Goal: Task Accomplishment & Management: Use online tool/utility

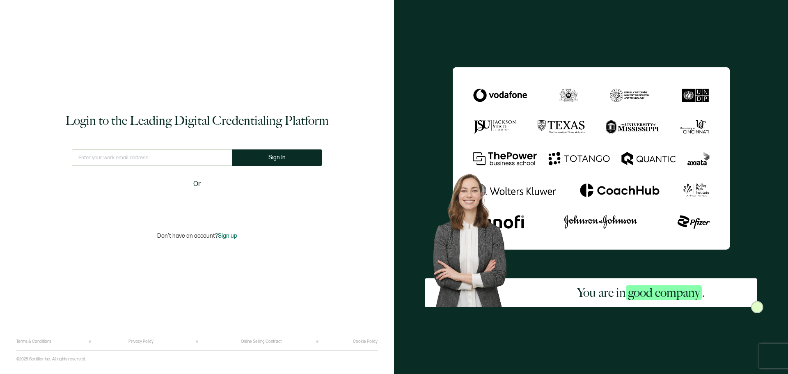
click at [175, 153] on input "text" at bounding box center [152, 157] width 160 height 16
type input "[DOMAIN_NAME][EMAIL_ADDRESS][DOMAIN_NAME]"
click at [271, 163] on button "Sign In" at bounding box center [277, 157] width 90 height 16
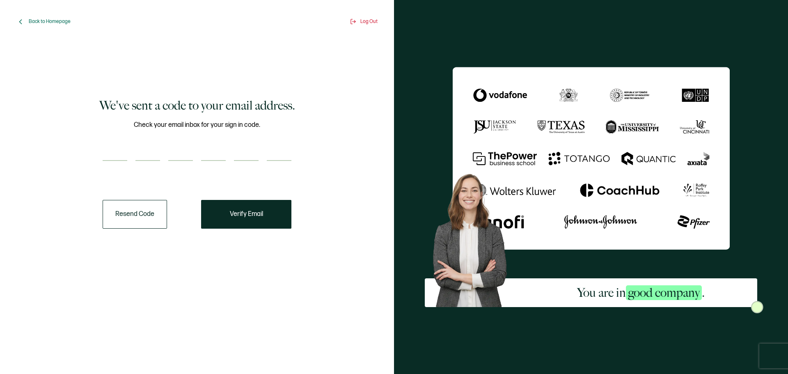
click at [105, 155] on input "number" at bounding box center [115, 152] width 25 height 16
type input "7"
type input "1"
type input "3"
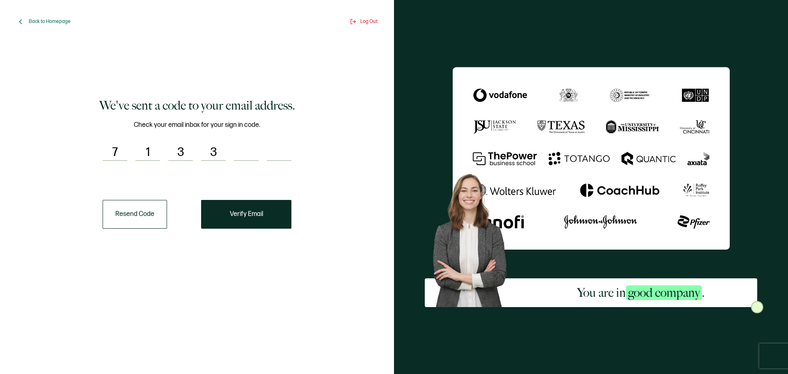
type input "1"
type input "2"
click at [249, 217] on span "Verify Email" at bounding box center [246, 214] width 33 height 7
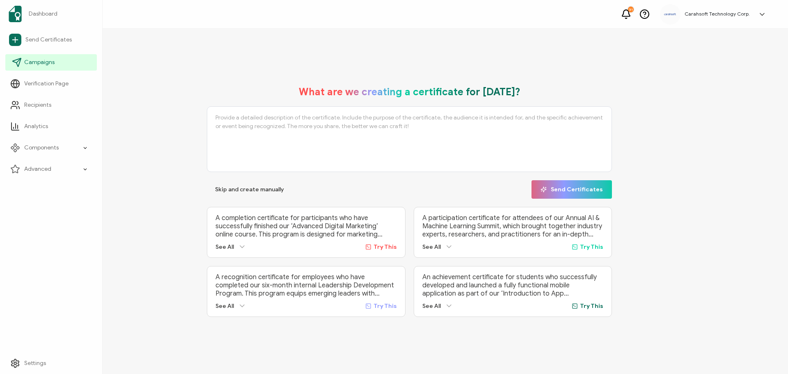
click at [47, 62] on span "Campaigns" at bounding box center [39, 62] width 30 height 8
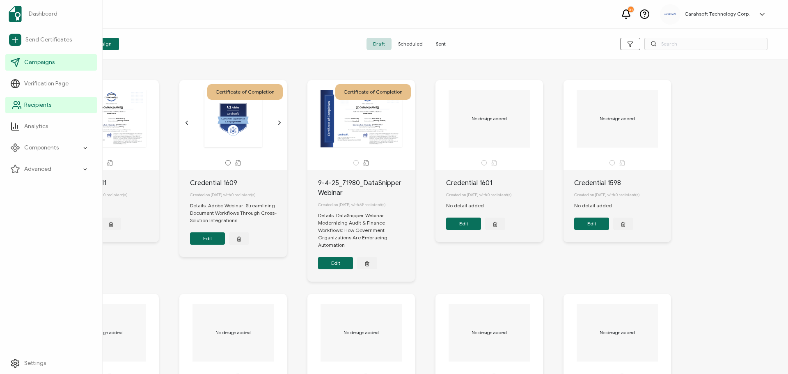
click at [33, 103] on span "Recipients" at bounding box center [37, 105] width 27 height 8
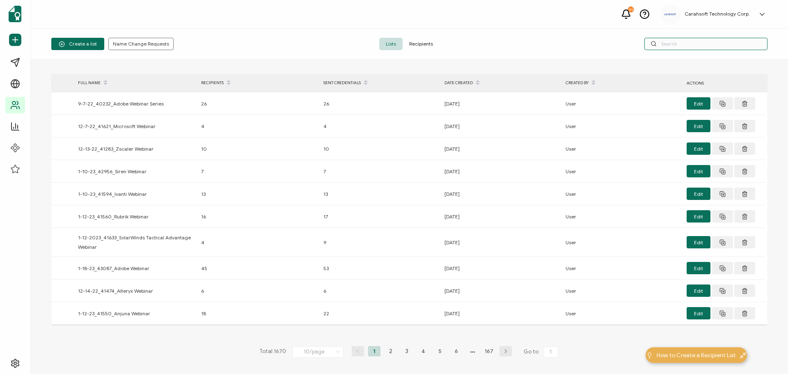
click at [688, 41] on input "text" at bounding box center [705, 44] width 123 height 12
paste input "70793"
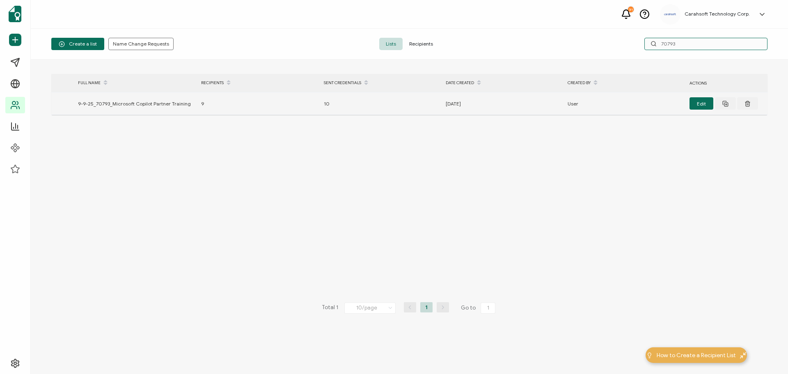
type input "70793"
drag, startPoint x: 187, startPoint y: 102, endPoint x: 75, endPoint y: 105, distance: 112.1
click at [75, 105] on div "9-9-25_70793_Microsoft Copilot Partner Training" at bounding box center [135, 103] width 123 height 9
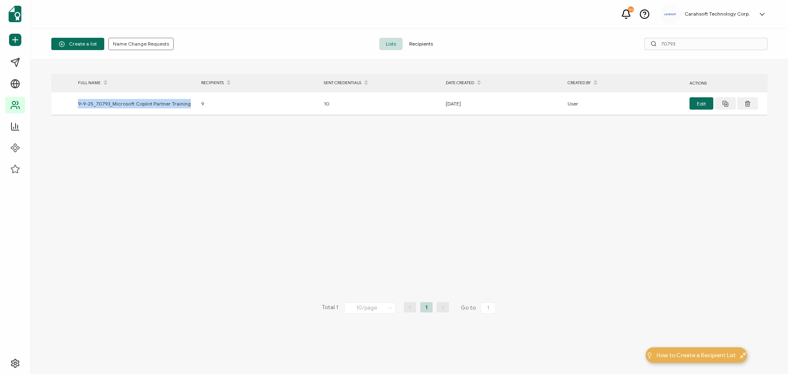
copy div "9-9-25_70793_Microsoft Copilot Partner Training"
click at [160, 206] on div "> FULL NAME RECIPIENTS SENT CREDENTIALS DATE CREATED CREATED BY ACTIONS 9-9-25_…" at bounding box center [409, 217] width 716 height 286
click at [85, 46] on span "Create a list" at bounding box center [78, 44] width 38 height 6
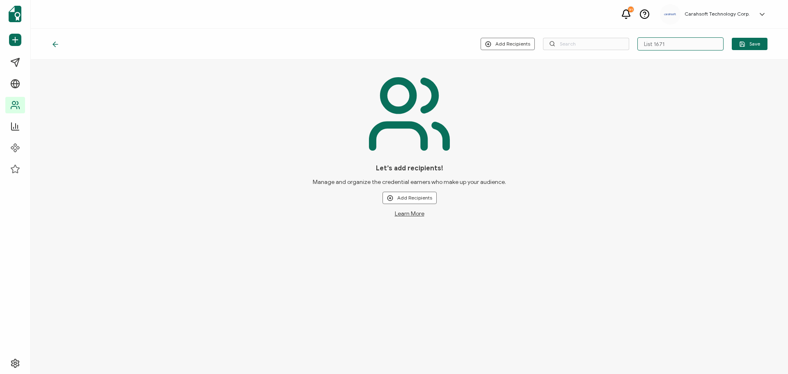
click at [665, 46] on input "List 1671" at bounding box center [680, 43] width 86 height 13
drag, startPoint x: 671, startPoint y: 45, endPoint x: 635, endPoint y: 46, distance: 35.7
click at [635, 46] on div "Add Recipients Upload New Recipients Import from Recipients List 1671 Save" at bounding box center [624, 43] width 287 height 13
paste input "9-9-25_70793_Microsoft Copilot Partner Training"
drag, startPoint x: 666, startPoint y: 48, endPoint x: 610, endPoint y: 48, distance: 56.2
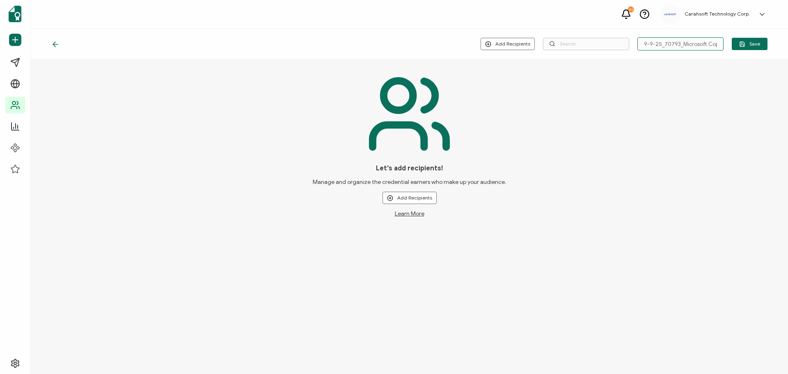
click at [610, 48] on div "Add Recipients Upload New Recipients Import from Recipients 9-9-25_70793_Micros…" at bounding box center [624, 43] width 287 height 13
click at [659, 43] on input "9-9-25_70793_Microsoft Copilot Partner Training" at bounding box center [680, 43] width 86 height 13
drag, startPoint x: 659, startPoint y: 43, endPoint x: 641, endPoint y: 44, distance: 17.7
click at [641, 44] on input "9-9-25_70793_Microsoft Copilot Partner Training" at bounding box center [680, 43] width 86 height 13
type input "10-7-25_70793_Microsoft Copilot Partner Training"
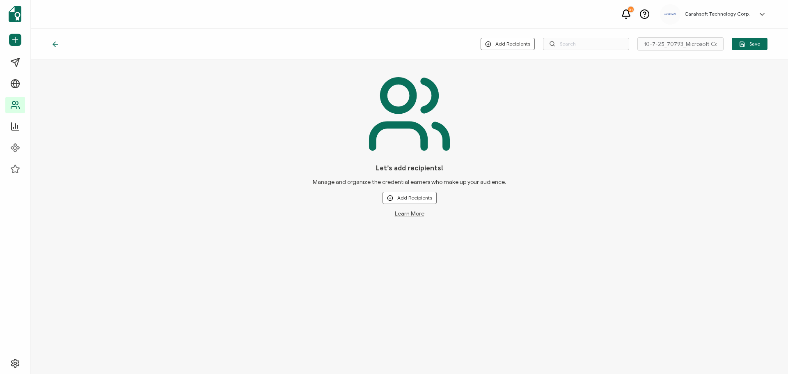
click at [482, 105] on div "Let’s add recipients! Manage and organize the credential earners who make up yo…" at bounding box center [409, 143] width 716 height 147
click at [420, 196] on button "Add Recipients" at bounding box center [409, 198] width 54 height 12
click at [666, 46] on input "10-7-25_70793_Microsoft Copilot Partner Training" at bounding box center [680, 43] width 86 height 13
click at [411, 196] on button "Add Recipients" at bounding box center [409, 198] width 54 height 12
click at [413, 217] on span "Upload New Recipients" at bounding box center [426, 220] width 53 height 6
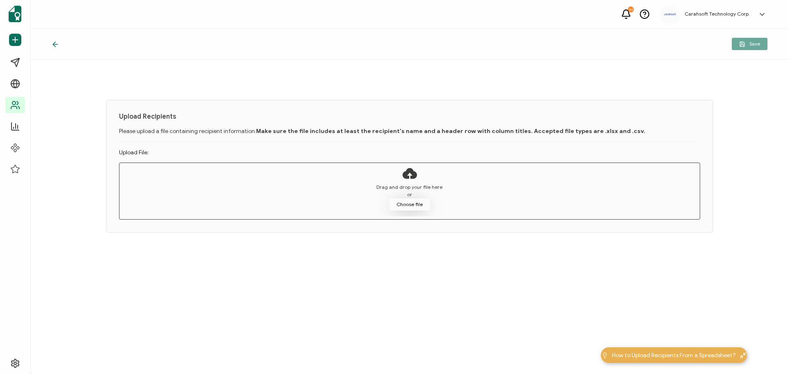
click at [398, 201] on button "Choose file" at bounding box center [409, 204] width 41 height 12
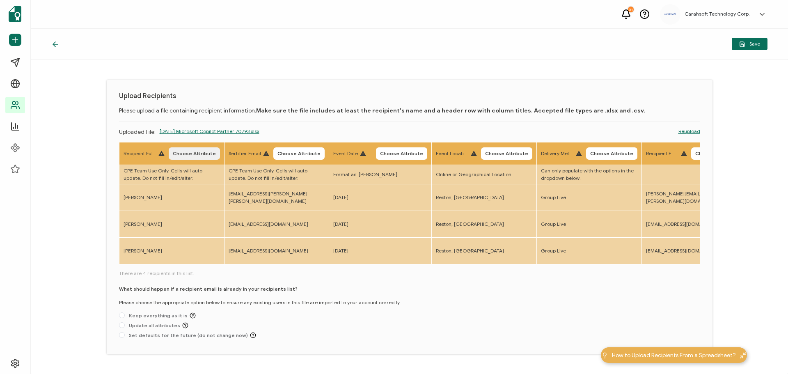
click at [185, 156] on span "Choose Attribute" at bounding box center [194, 153] width 43 height 5
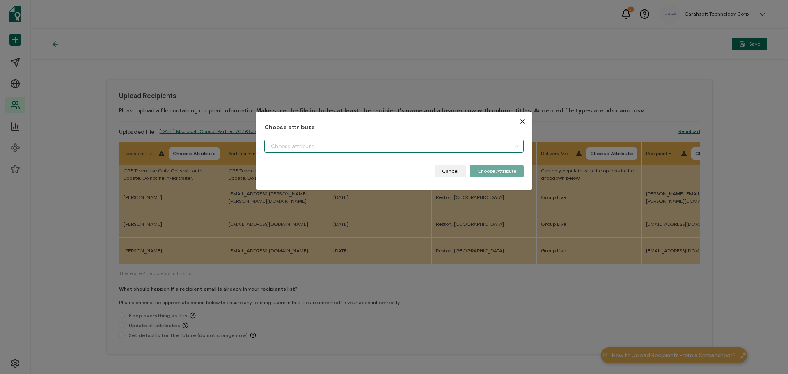
click at [292, 149] on input "dialog" at bounding box center [393, 146] width 259 height 13
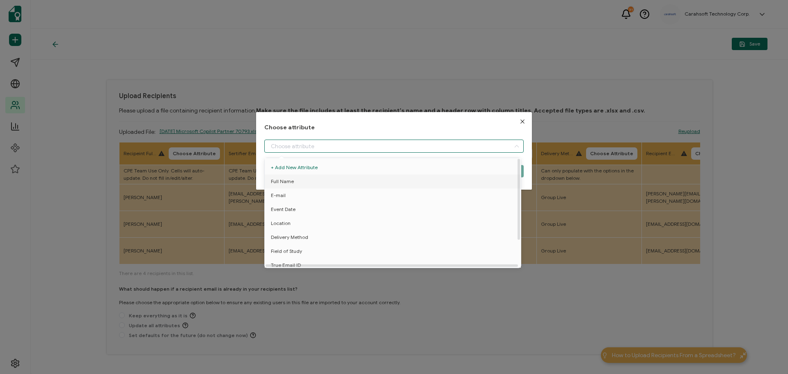
click at [296, 184] on li "Full Name" at bounding box center [394, 181] width 263 height 14
type input "Full Name"
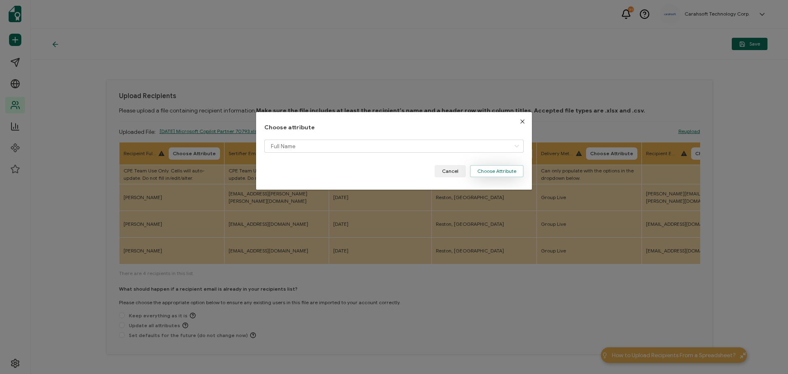
click at [495, 173] on button "Choose Attribute" at bounding box center [497, 171] width 54 height 12
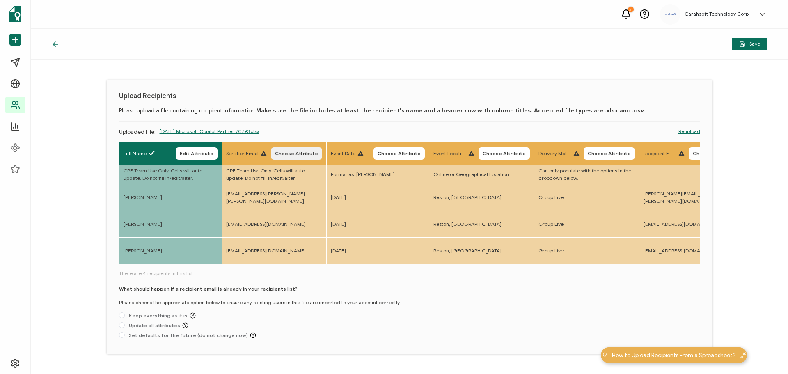
click at [291, 150] on button "Choose Attribute" at bounding box center [296, 153] width 51 height 12
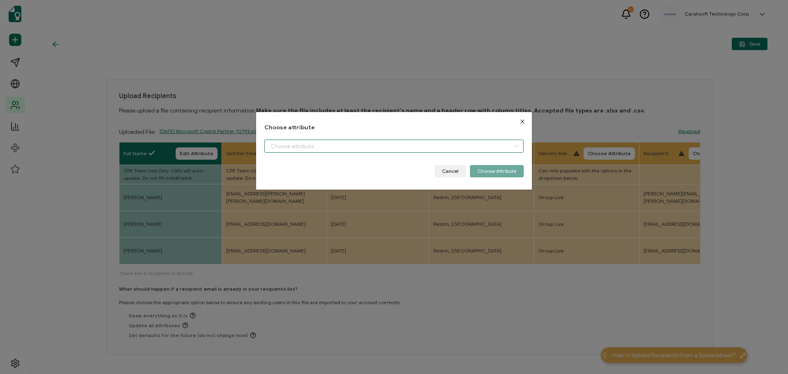
click at [304, 146] on input "dialog" at bounding box center [393, 146] width 259 height 13
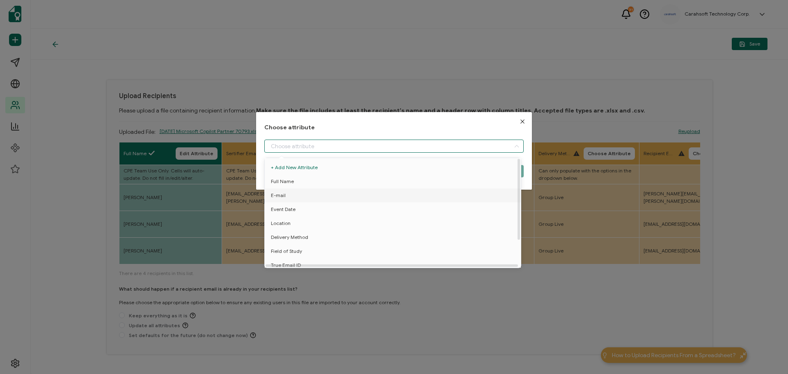
click at [291, 193] on li "E-mail" at bounding box center [394, 195] width 263 height 14
type input "E-mail"
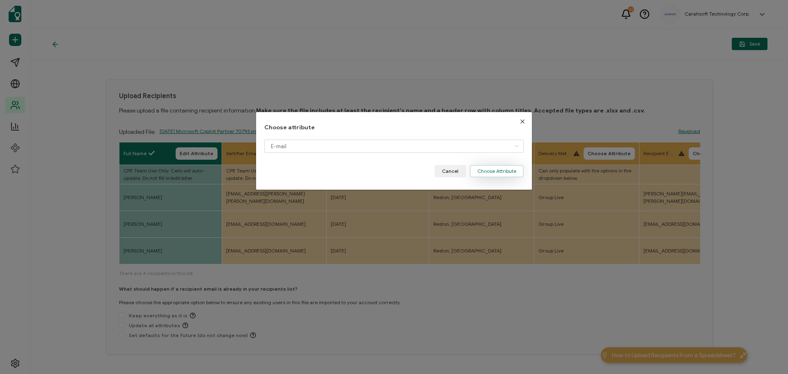
click at [501, 176] on button "Choose Attribute" at bounding box center [497, 171] width 54 height 12
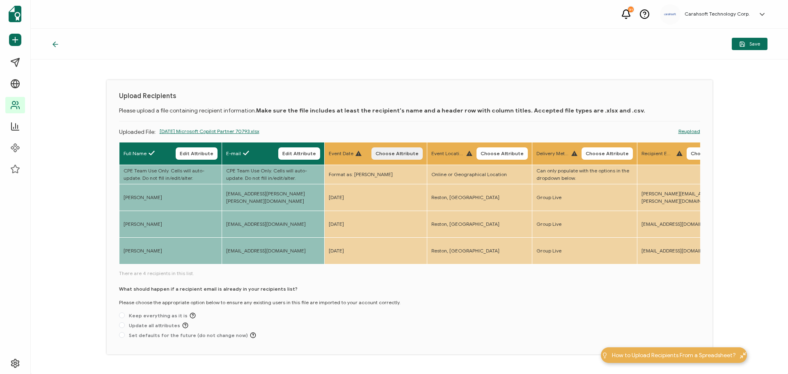
click at [391, 154] on span "Choose Attribute" at bounding box center [396, 153] width 43 height 5
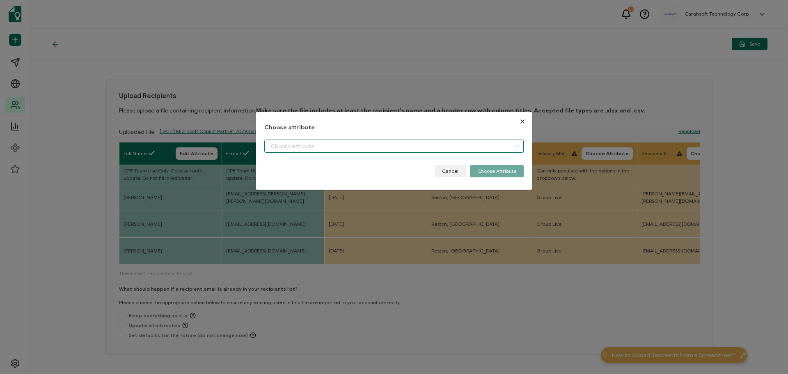
click at [323, 151] on input "dialog" at bounding box center [393, 146] width 259 height 13
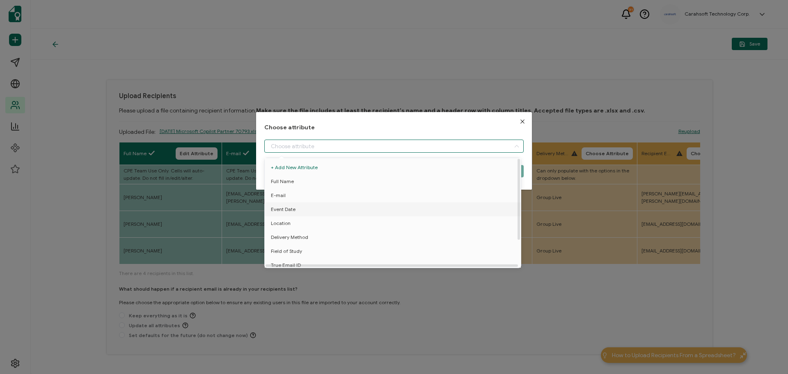
click at [291, 209] on span "Event Date" at bounding box center [283, 209] width 25 height 14
type input "Event Date"
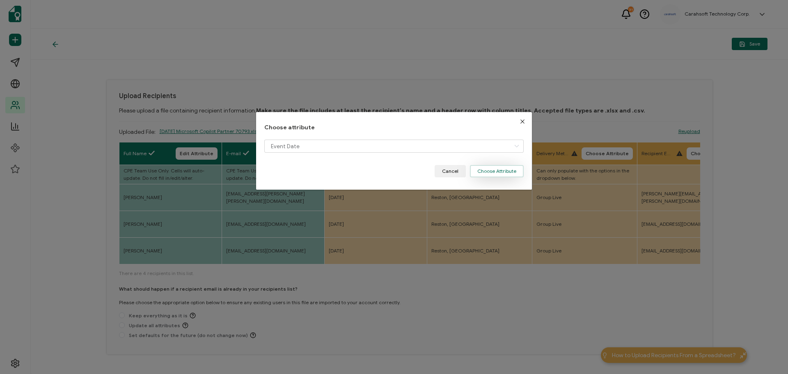
click at [513, 175] on button "Choose Attribute" at bounding box center [497, 171] width 54 height 12
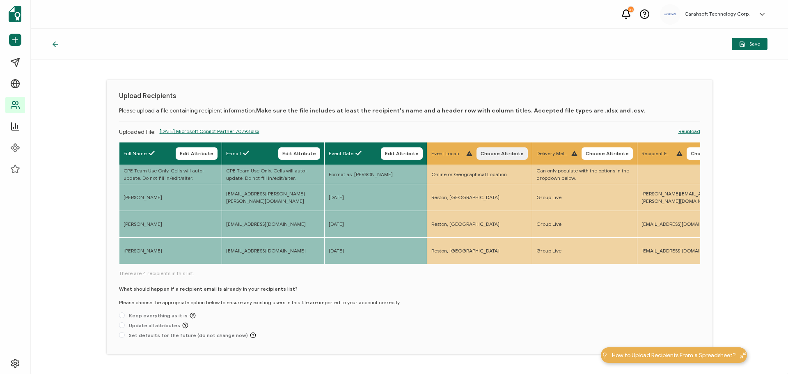
click at [507, 151] on span "Choose Attribute" at bounding box center [502, 153] width 43 height 5
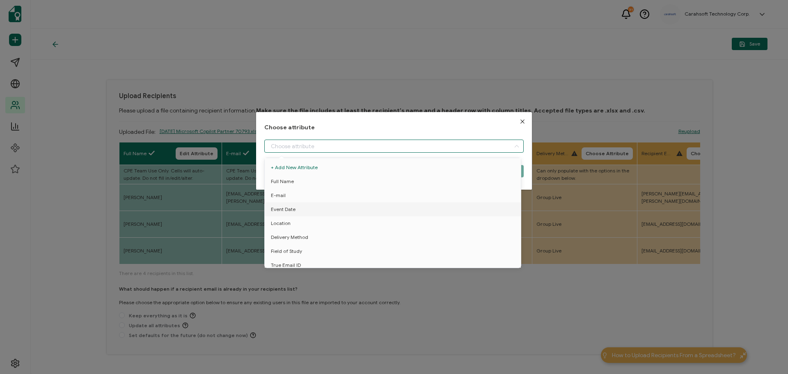
click at [377, 149] on input "dialog" at bounding box center [393, 146] width 259 height 13
click at [291, 221] on li "Location" at bounding box center [394, 223] width 263 height 14
type input "Location"
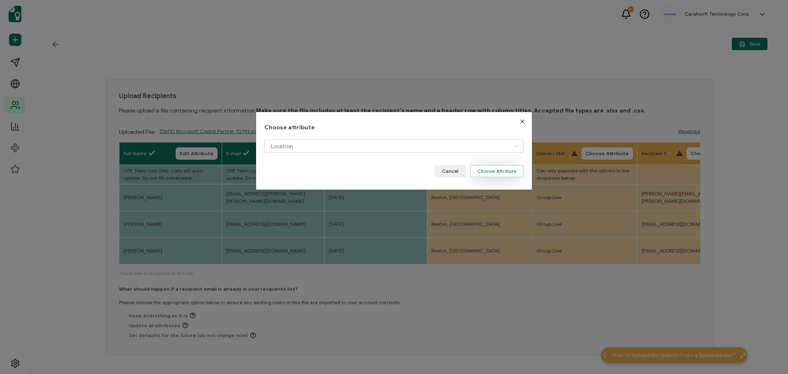
click at [482, 167] on button "Choose Attribute" at bounding box center [497, 171] width 54 height 12
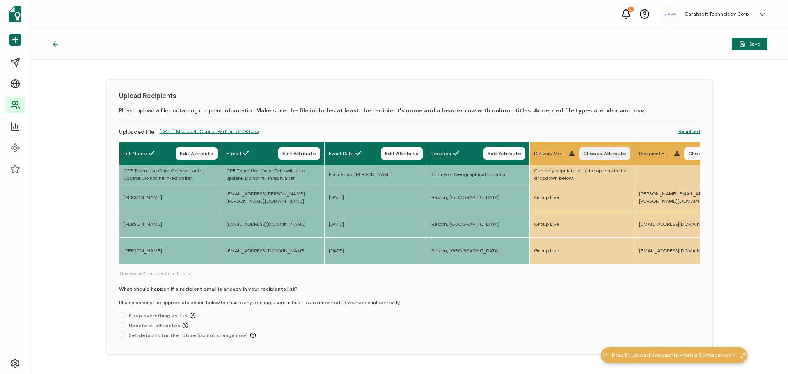
click at [611, 156] on span "Choose Attribute" at bounding box center [604, 153] width 43 height 5
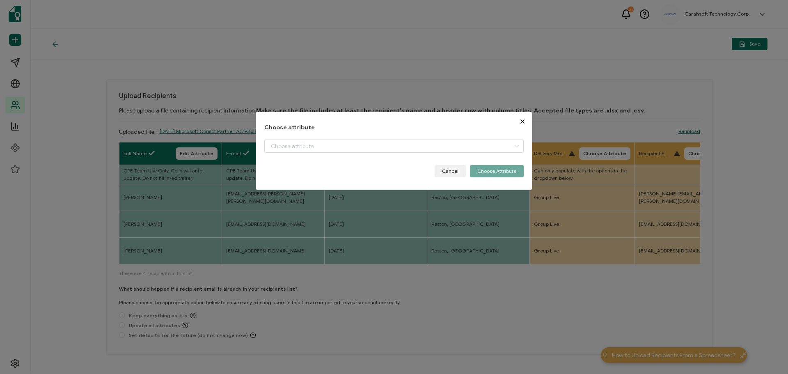
click at [525, 123] on button "Close" at bounding box center [522, 121] width 19 height 19
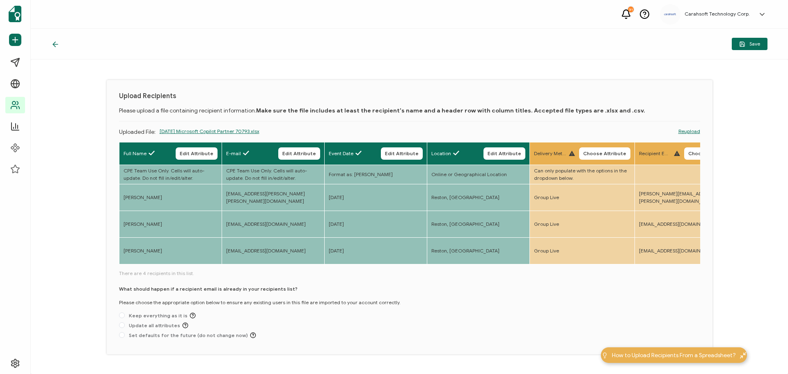
click at [682, 130] on link "Reupload" at bounding box center [689, 131] width 22 height 7
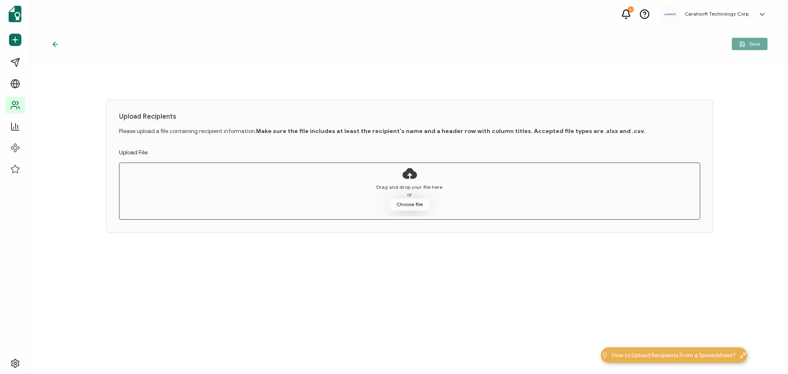
click at [407, 203] on button "Choose file" at bounding box center [409, 204] width 41 height 12
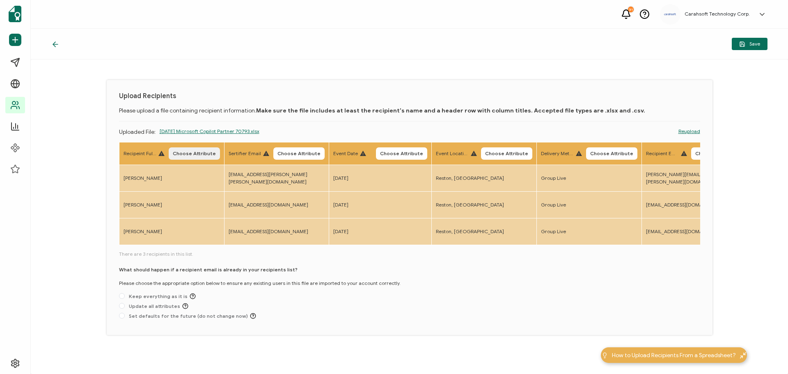
click at [201, 158] on button "Choose Attribute" at bounding box center [194, 153] width 51 height 12
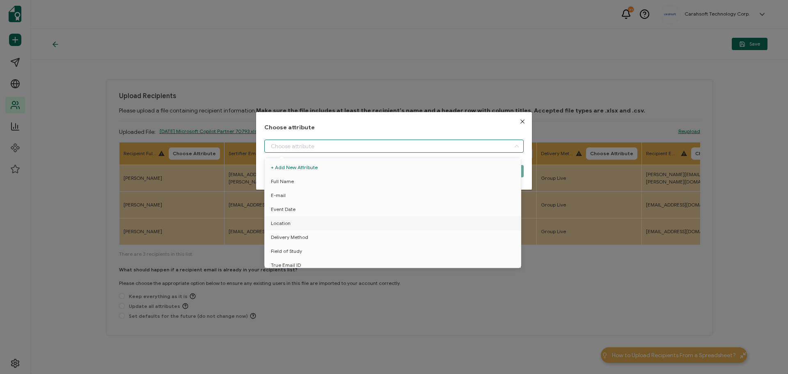
click at [340, 148] on input "dialog" at bounding box center [393, 146] width 259 height 13
click at [293, 180] on li "Full Name" at bounding box center [394, 181] width 263 height 14
type input "Full Name"
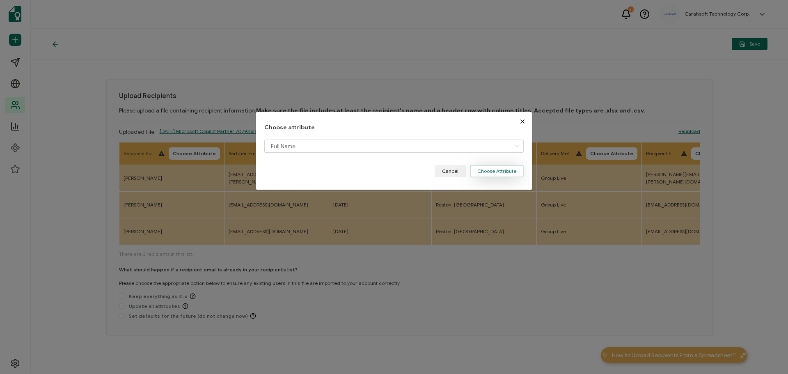
click at [485, 170] on button "Choose Attribute" at bounding box center [497, 171] width 54 height 12
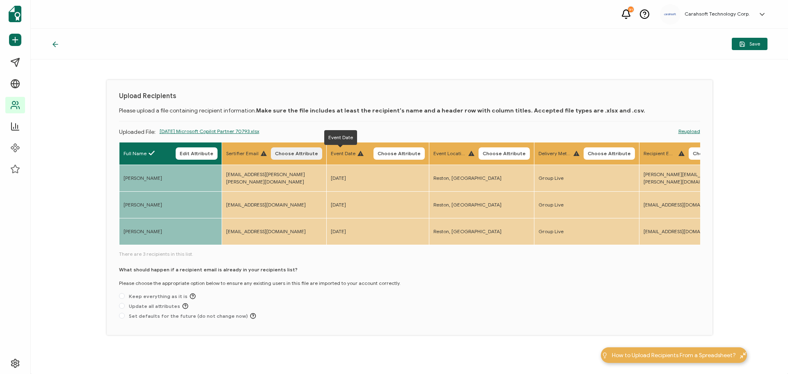
click at [307, 152] on span "Choose Attribute" at bounding box center [296, 153] width 43 height 5
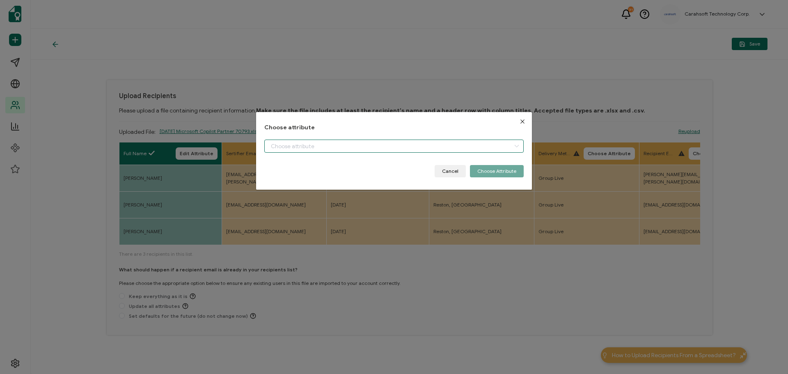
click at [309, 149] on input "dialog" at bounding box center [393, 146] width 259 height 13
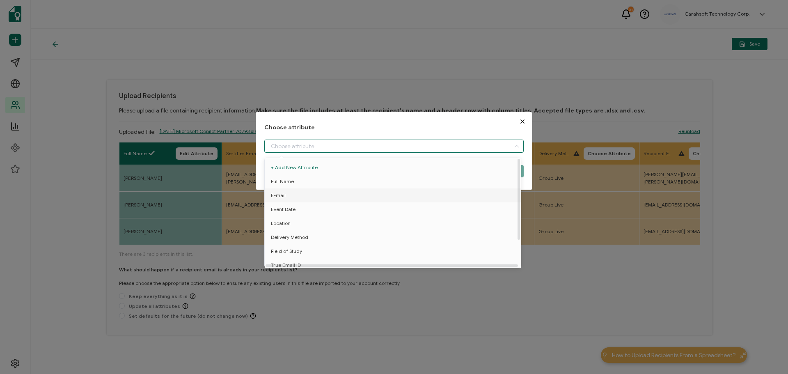
click at [302, 195] on li "E-mail" at bounding box center [394, 195] width 263 height 14
type input "E-mail"
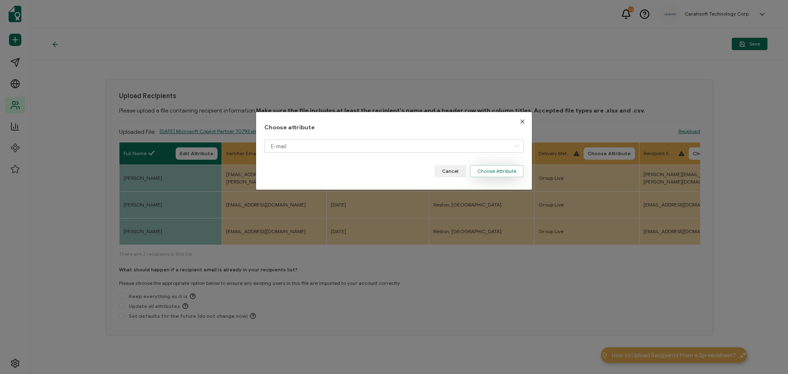
click at [486, 171] on button "Choose Attribute" at bounding box center [497, 171] width 54 height 12
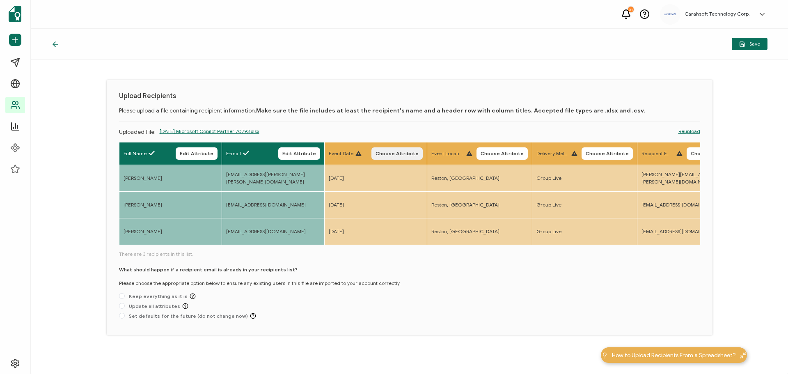
click at [405, 159] on button "Choose Attribute" at bounding box center [396, 153] width 51 height 12
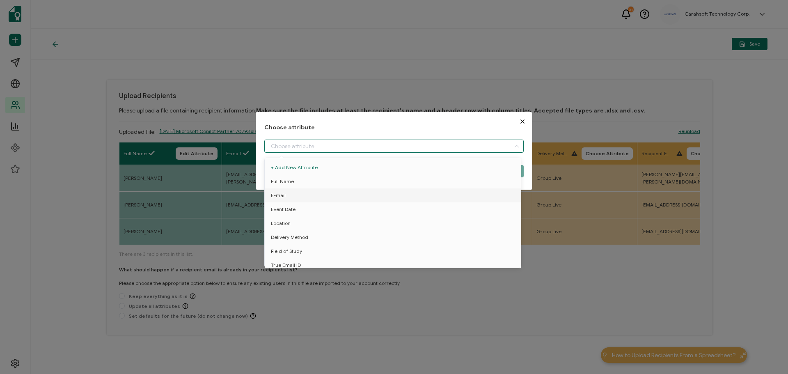
click at [363, 150] on input "dialog" at bounding box center [393, 146] width 259 height 13
click at [302, 206] on li "Event Date" at bounding box center [394, 209] width 263 height 14
type input "Event Date"
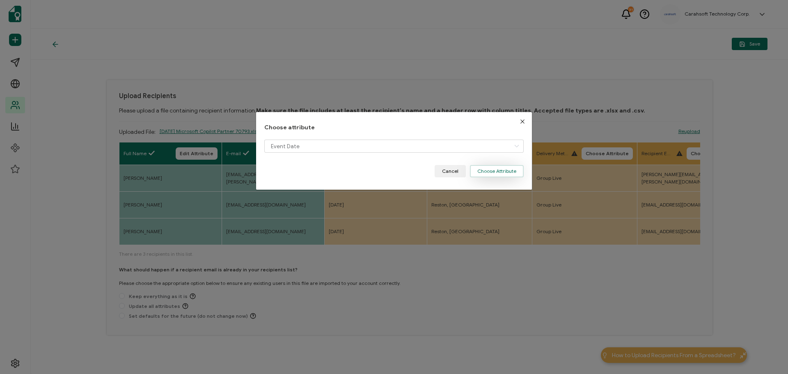
click at [501, 173] on button "Choose Attribute" at bounding box center [497, 171] width 54 height 12
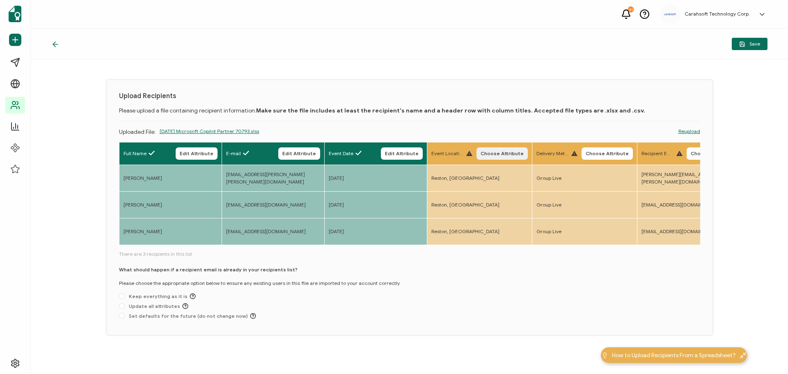
click at [513, 151] on span "Choose Attribute" at bounding box center [502, 153] width 43 height 5
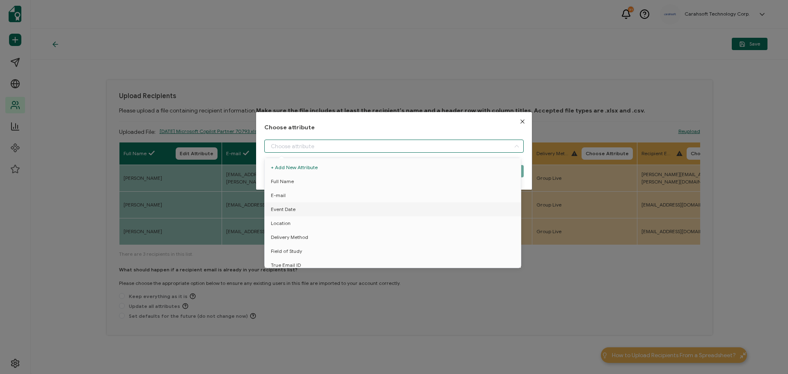
click at [435, 146] on input "dialog" at bounding box center [393, 146] width 259 height 13
click at [382, 220] on li "Location" at bounding box center [394, 223] width 263 height 14
type input "Location"
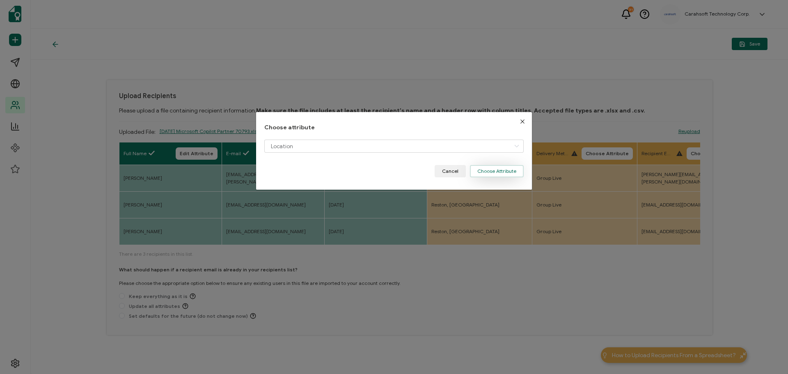
click at [481, 175] on button "Choose Attribute" at bounding box center [497, 171] width 54 height 12
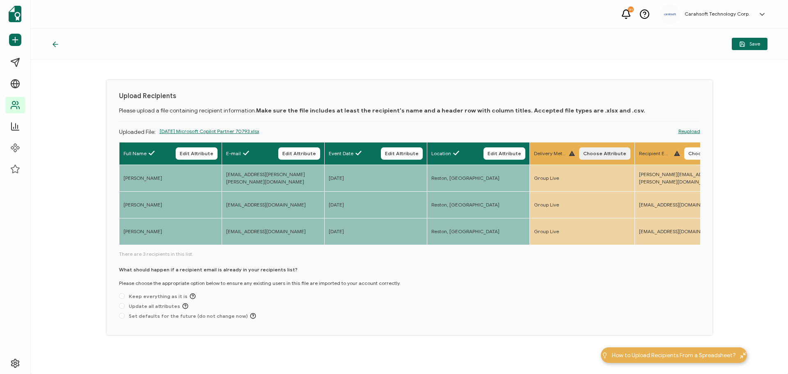
click at [602, 153] on span "Choose Attribute" at bounding box center [604, 153] width 43 height 5
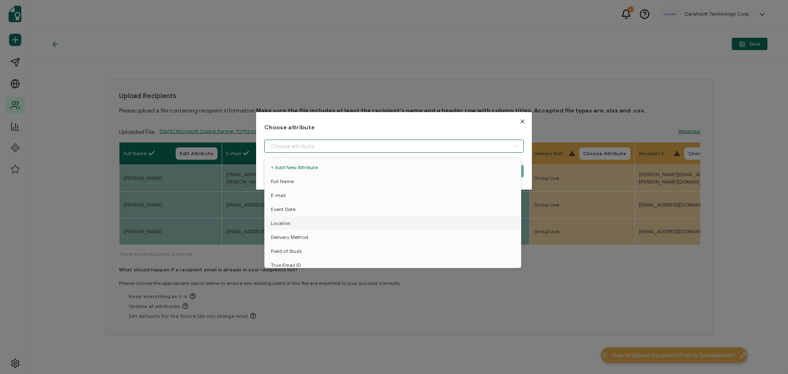
click at [366, 146] on input "dialog" at bounding box center [393, 146] width 259 height 13
click at [309, 240] on li "Delivery Method" at bounding box center [394, 237] width 263 height 14
type input "Delivery Method"
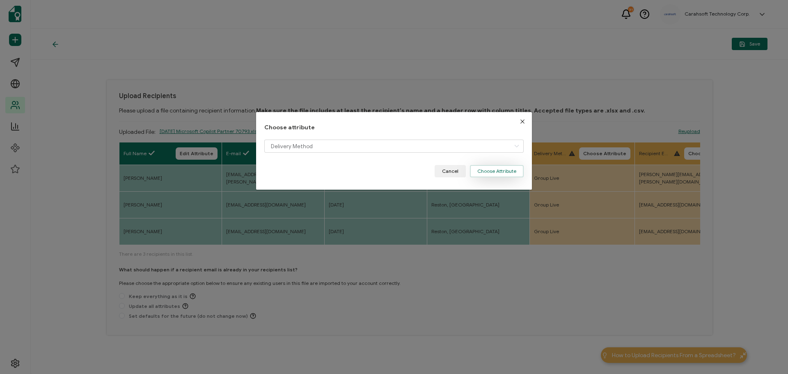
click at [491, 169] on button "Choose Attribute" at bounding box center [497, 171] width 54 height 12
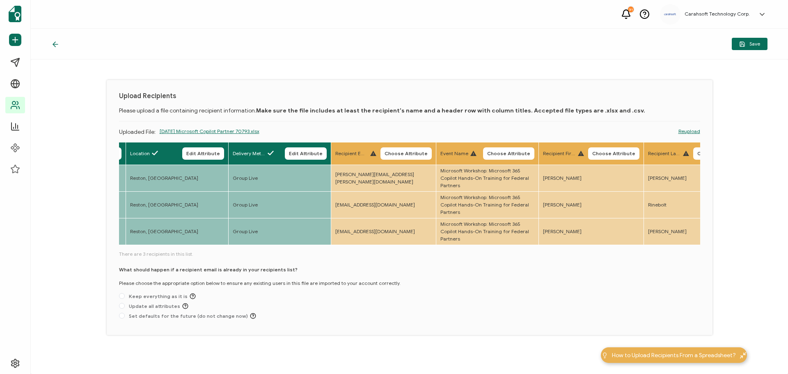
scroll to position [0, 345]
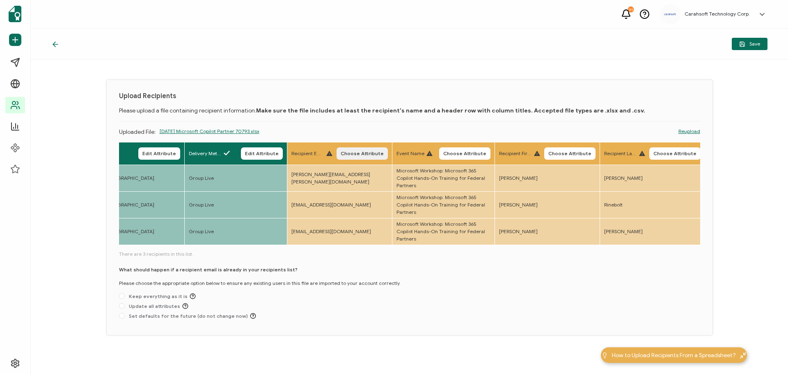
click at [355, 157] on button "Choose Attribute" at bounding box center [361, 153] width 51 height 12
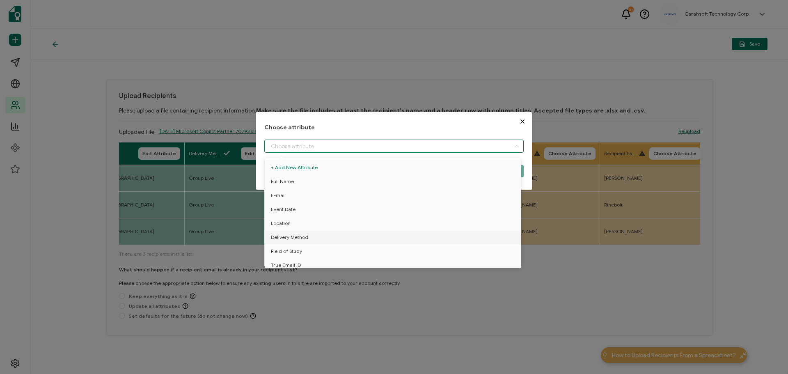
click at [321, 144] on input "dialog" at bounding box center [393, 146] width 259 height 13
click at [303, 227] on li "True Email ID" at bounding box center [394, 233] width 263 height 14
type input "True Email ID"
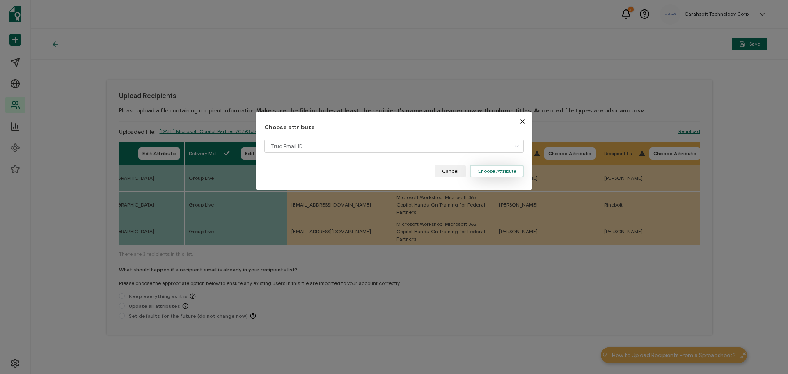
click at [493, 173] on button "Choose Attribute" at bounding box center [497, 171] width 54 height 12
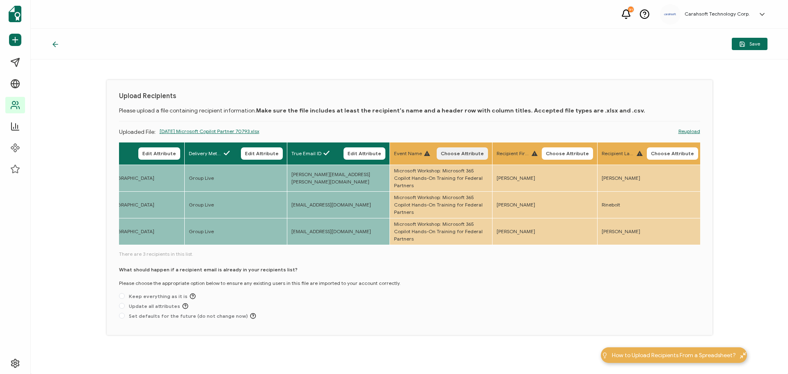
click at [479, 152] on span "Choose Attribute" at bounding box center [462, 153] width 43 height 5
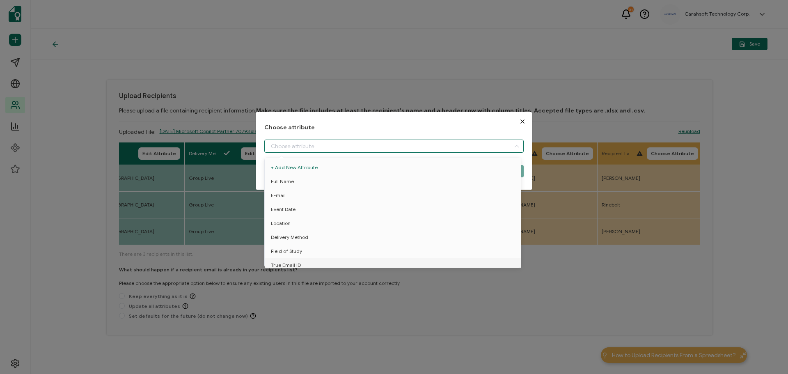
click at [389, 142] on input "dialog" at bounding box center [393, 146] width 259 height 13
click at [295, 245] on span "Event Name" at bounding box center [285, 247] width 28 height 14
type input "Event Name"
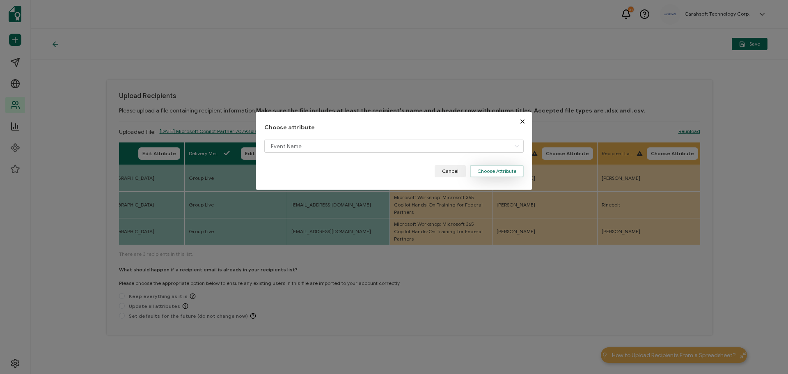
click at [489, 172] on button "Choose Attribute" at bounding box center [497, 171] width 54 height 12
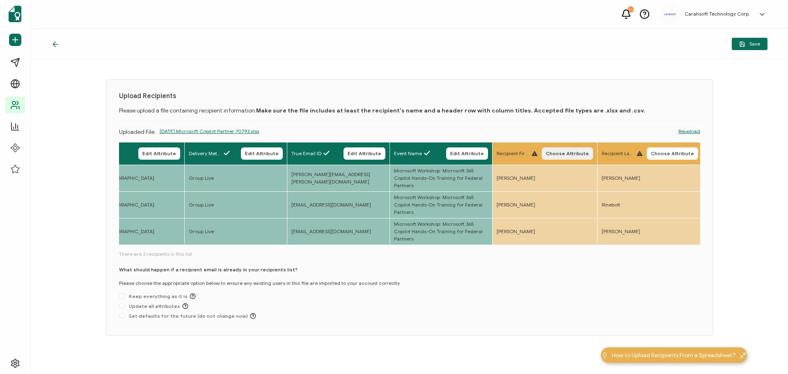
click at [568, 156] on span "Choose Attribute" at bounding box center [567, 153] width 43 height 5
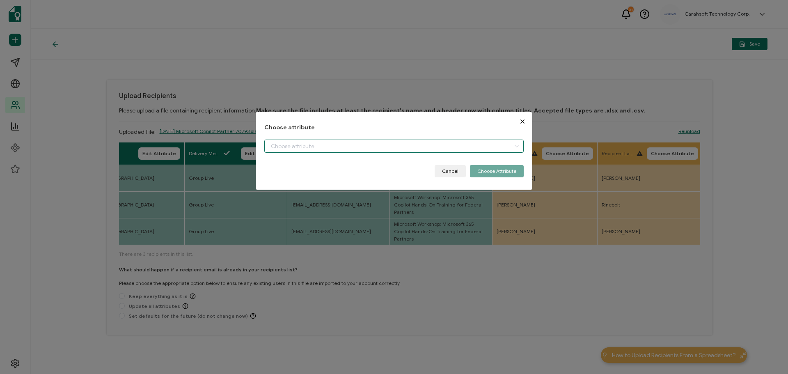
click at [491, 148] on input "dialog" at bounding box center [393, 146] width 259 height 13
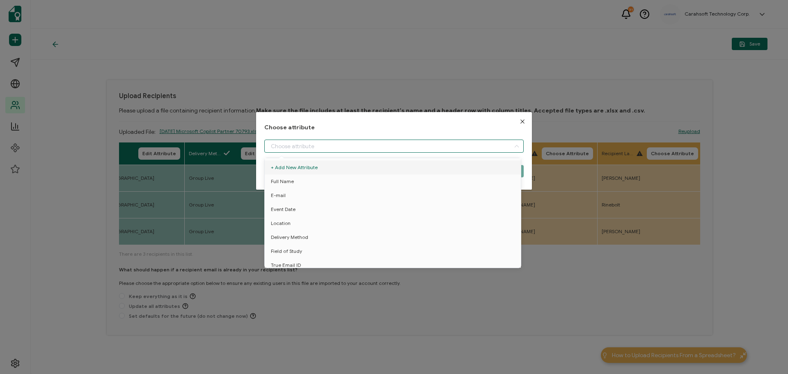
click at [701, 88] on div "Choose attribute Cancel Choose Attribute" at bounding box center [394, 187] width 788 height 374
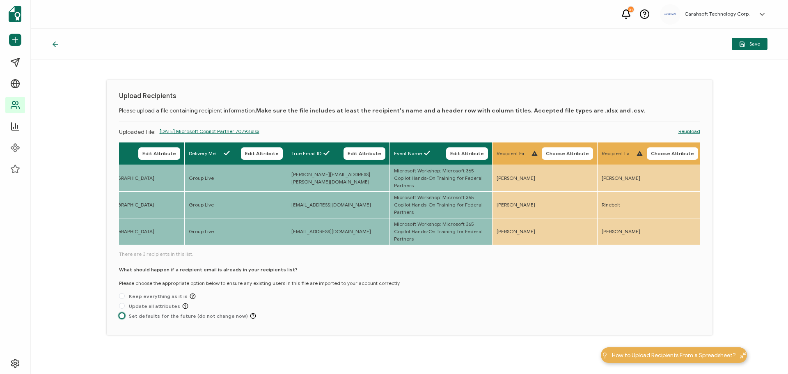
click at [124, 318] on span at bounding box center [122, 316] width 6 height 6
click at [124, 318] on input "Set defaults for the future (do not change now)" at bounding box center [122, 316] width 6 height 7
radio input "true"
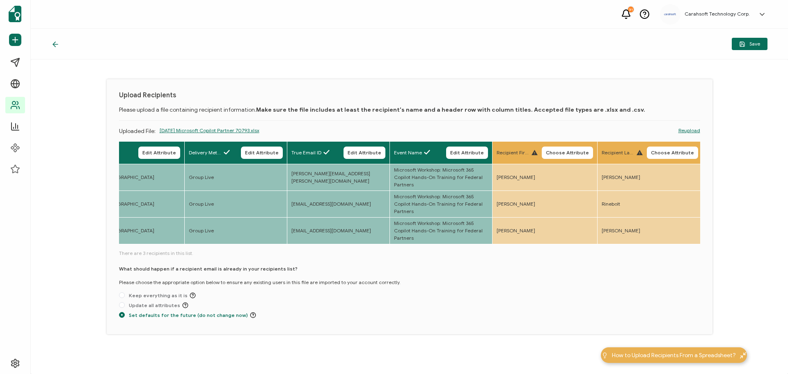
scroll to position [0, 0]
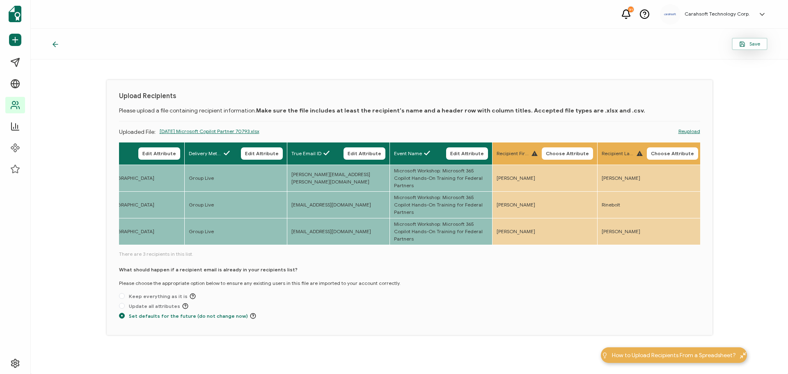
click at [746, 46] on span "Save" at bounding box center [749, 44] width 21 height 6
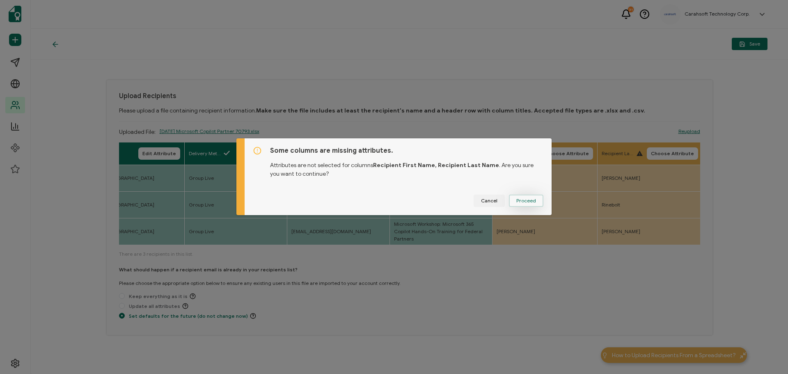
click at [516, 201] on span "Proceed" at bounding box center [526, 200] width 20 height 5
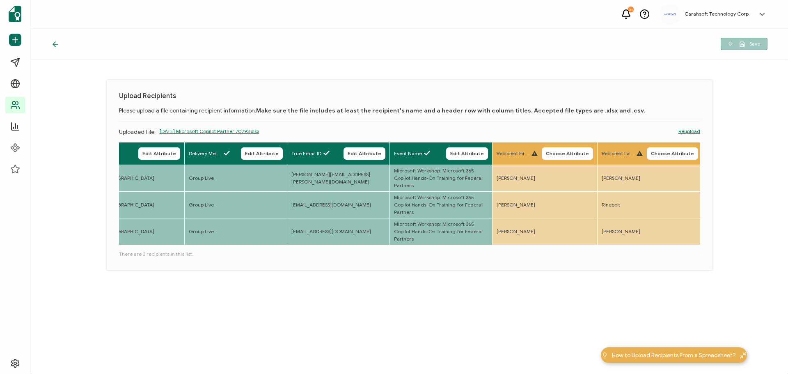
scroll to position [0, 343]
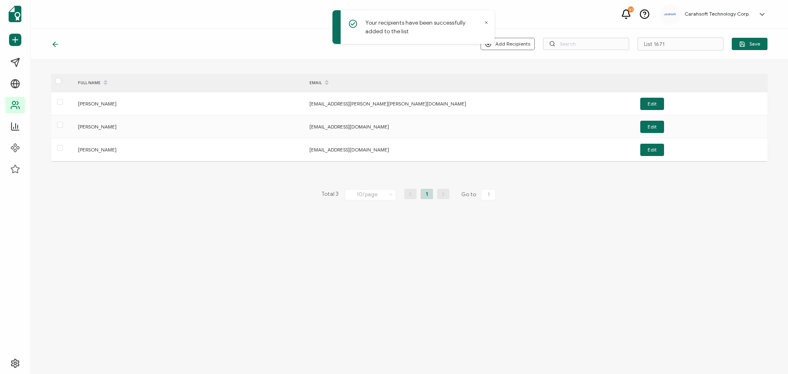
click at [667, 36] on div "Add Recipients Upload New Recipients Import from Recipients List 1671 Save" at bounding box center [409, 44] width 757 height 31
drag, startPoint x: 675, startPoint y: 41, endPoint x: 623, endPoint y: 41, distance: 52.9
click at [623, 41] on div "Add Recipients Upload New Recipients Import from Recipients List 1671 Save" at bounding box center [624, 43] width 287 height 13
paste input "10-7-25_70793_Microsoft Copilot Partner Training"
drag, startPoint x: 641, startPoint y: 45, endPoint x: 587, endPoint y: 43, distance: 54.6
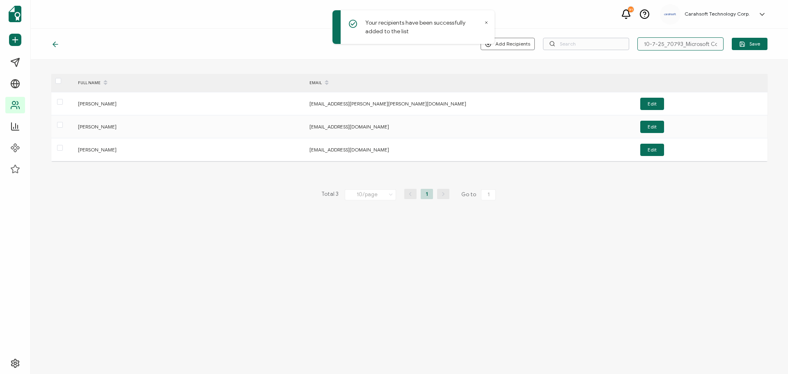
click at [587, 43] on div "Add Recipients Upload New Recipients Import from Recipients 10-7-25_70793_Micro…" at bounding box center [624, 43] width 287 height 13
type input "10-7-25_70793_Microsoft Copilot Partner Training"
click at [742, 42] on icon "button" at bounding box center [742, 43] width 5 height 5
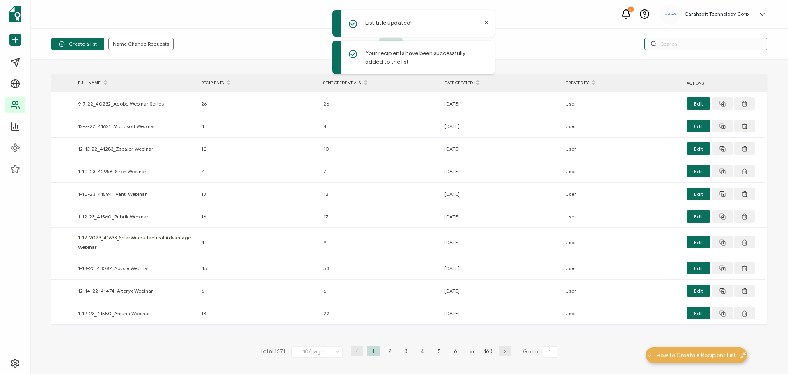
click at [674, 45] on input "text" at bounding box center [705, 44] width 123 height 12
paste input "10-7-25_70793_Microsoft Copilot Partner Training"
type input "10-7-25_70793_Microsoft Copilot Partner Training"
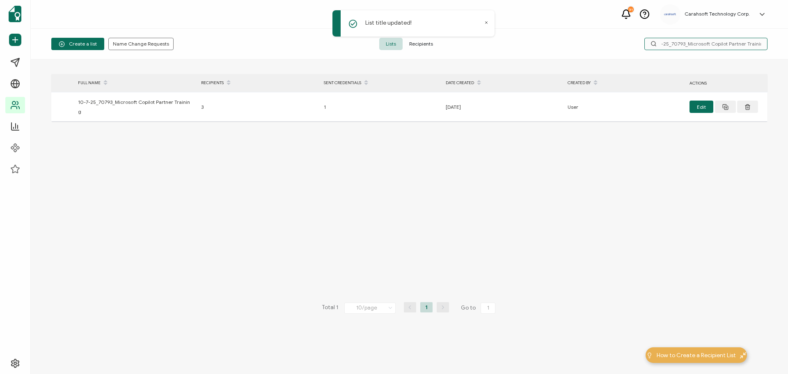
drag, startPoint x: 684, startPoint y: 43, endPoint x: 672, endPoint y: 45, distance: 12.1
click at [672, 45] on input "10-7-25_70793_Microsoft Copilot Partner Training" at bounding box center [705, 44] width 123 height 12
click at [684, 46] on input "10-7-25_70793_Microsoft Copilot Partner Training" at bounding box center [705, 44] width 123 height 12
click at [696, 46] on input "10-7-25_70793_Microsoft Copilot Partner Training" at bounding box center [705, 44] width 123 height 12
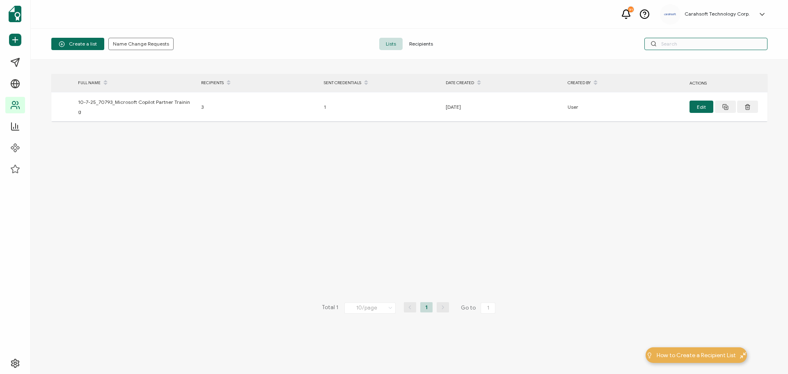
paste input "70793"
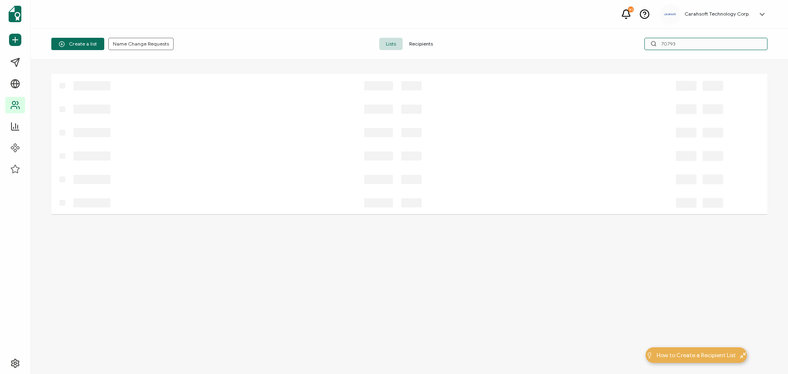
type input "70793"
click at [602, 47] on div "70793" at bounding box center [648, 44] width 239 height 12
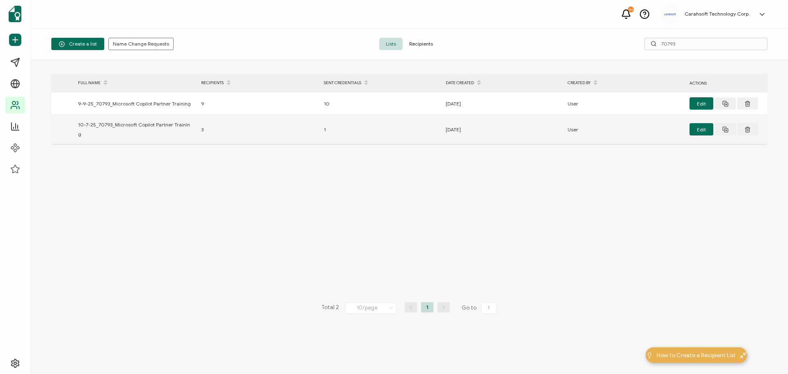
click at [324, 125] on div "1" at bounding box center [381, 129] width 122 height 9
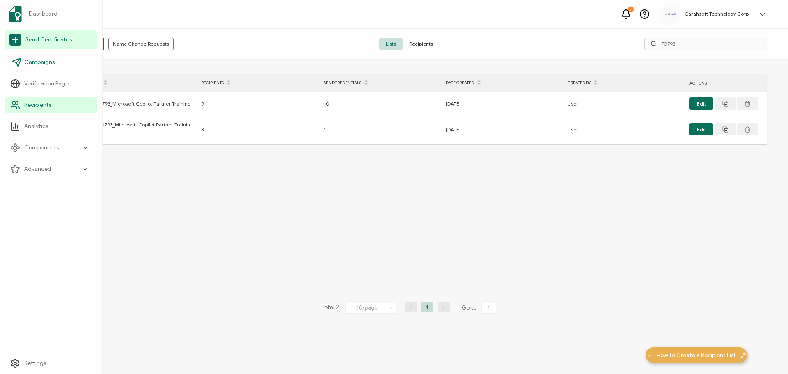
click at [37, 55] on link "Campaigns" at bounding box center [51, 62] width 92 height 16
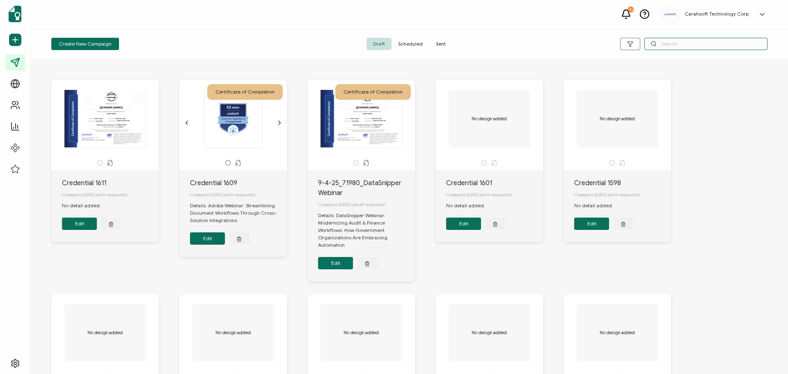
click at [672, 44] on input "text" at bounding box center [705, 44] width 123 height 12
click at [440, 43] on span "Sent" at bounding box center [440, 44] width 23 height 12
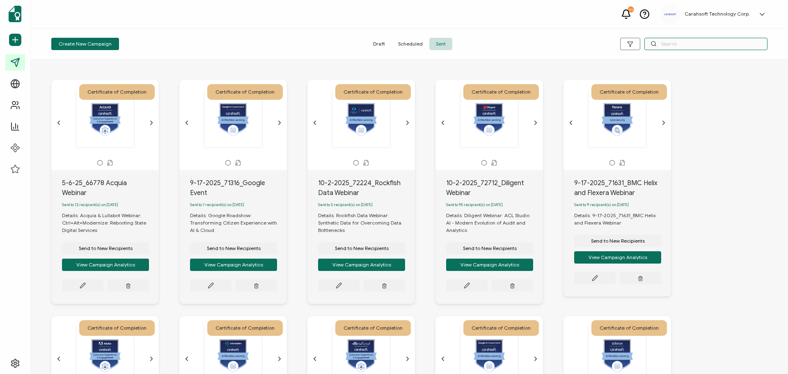
click at [698, 46] on input "text" at bounding box center [705, 44] width 123 height 12
paste input "70793"
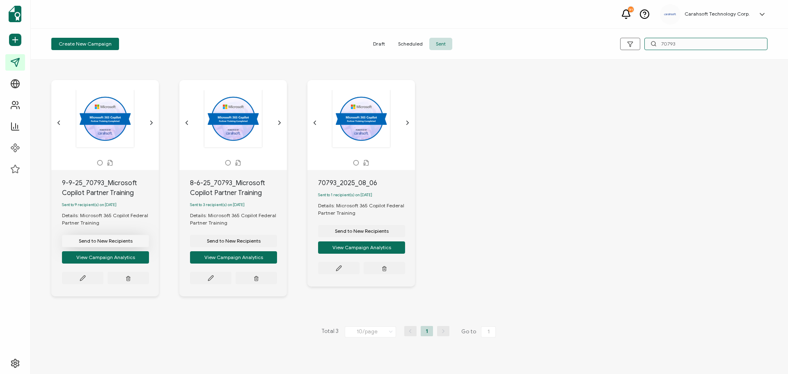
type input "70793"
click at [122, 243] on span "Send to New Recipients" at bounding box center [106, 240] width 54 height 5
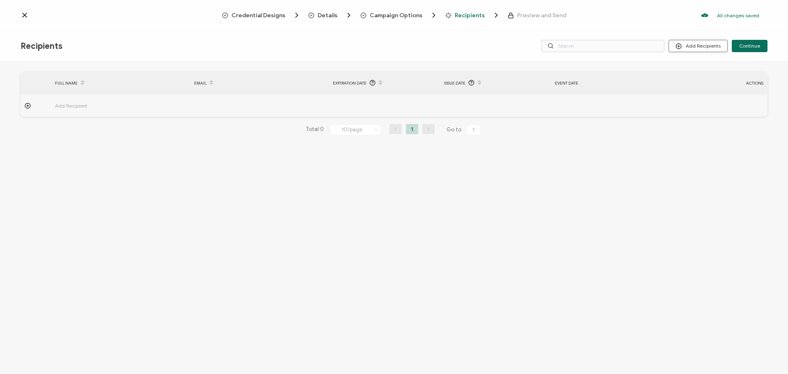
click at [694, 45] on button "Add Recipients" at bounding box center [697, 46] width 59 height 12
click at [700, 94] on span "Import From List" at bounding box center [706, 95] width 37 height 6
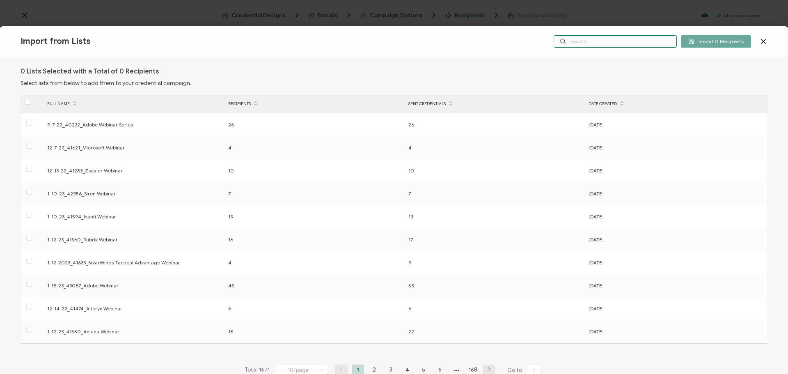
click at [644, 39] on input "text" at bounding box center [615, 41] width 123 height 12
paste input "70793"
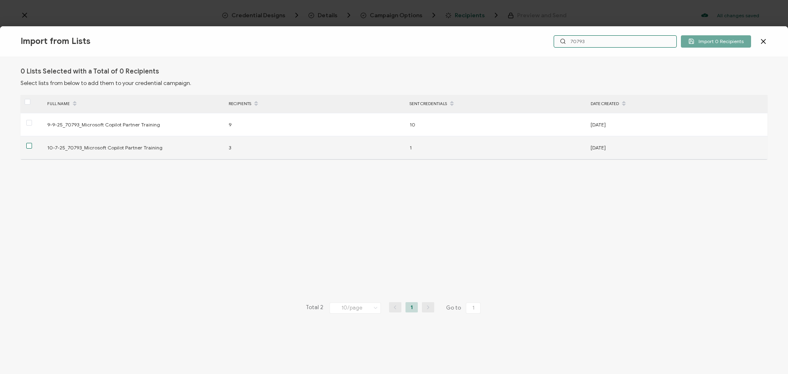
type input "70793"
click at [31, 147] on span at bounding box center [29, 146] width 6 height 6
click at [32, 143] on input "checkbox" at bounding box center [32, 143] width 0 height 0
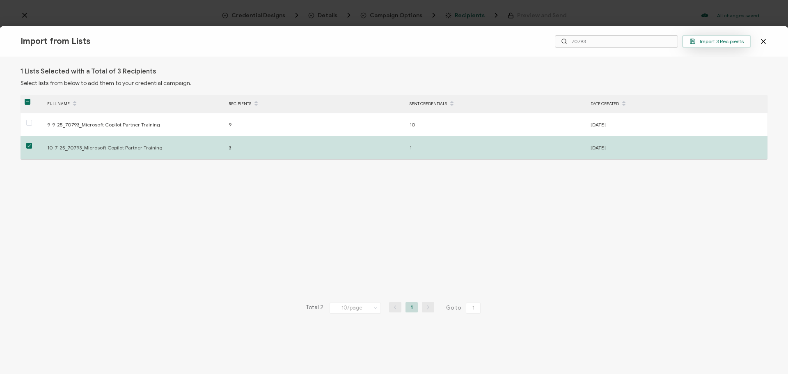
click at [711, 40] on span "Import 3 Recipients" at bounding box center [716, 41] width 54 height 6
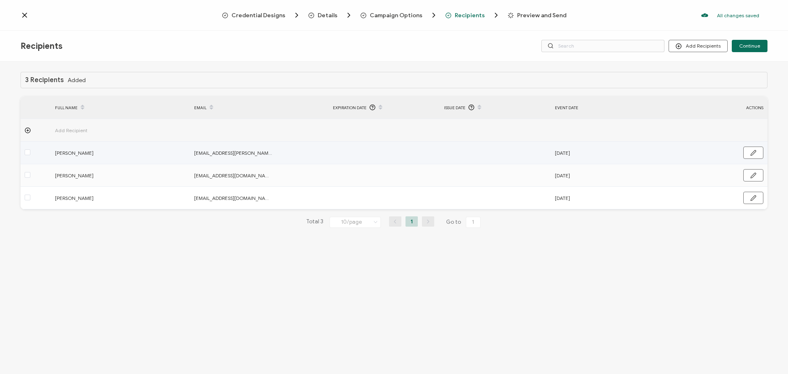
click at [24, 151] on div at bounding box center [36, 152] width 30 height 9
click at [26, 153] on span at bounding box center [28, 152] width 6 height 6
click at [30, 149] on input "checkbox" at bounding box center [30, 149] width 0 height 0
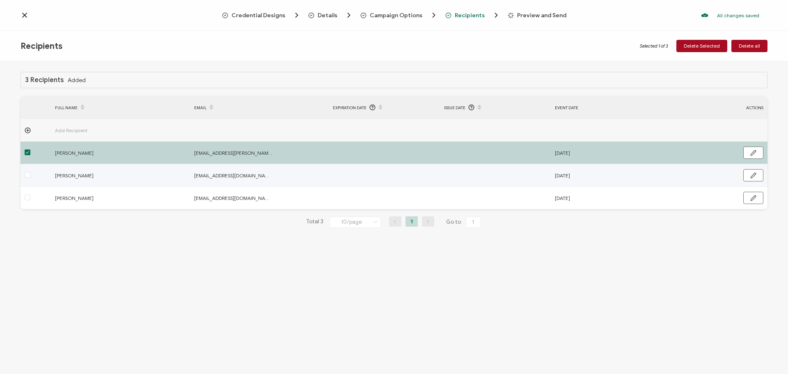
click at [28, 169] on td at bounding box center [36, 175] width 30 height 23
click at [28, 173] on span at bounding box center [28, 175] width 6 height 6
click at [30, 172] on input "checkbox" at bounding box center [30, 172] width 0 height 0
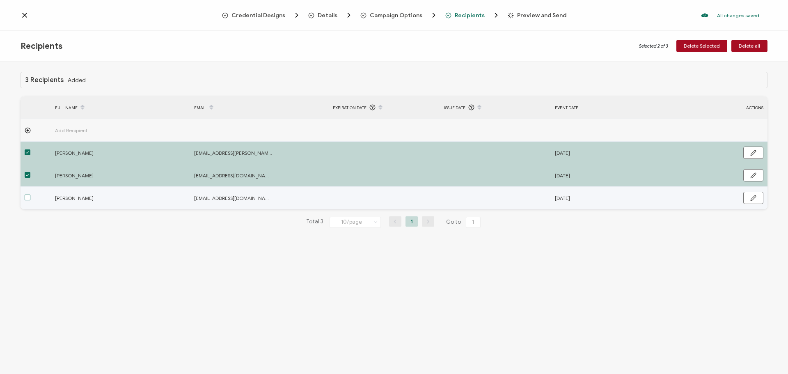
click at [29, 198] on span at bounding box center [28, 198] width 6 height 6
click at [30, 195] on input "checkbox" at bounding box center [30, 195] width 0 height 0
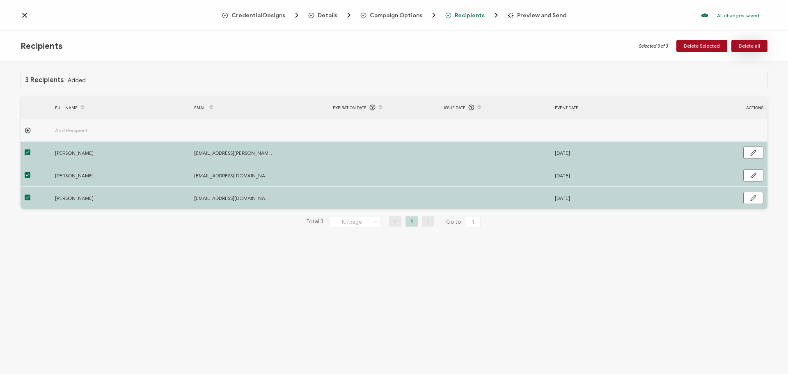
click at [756, 46] on span "Delete all" at bounding box center [749, 45] width 21 height 5
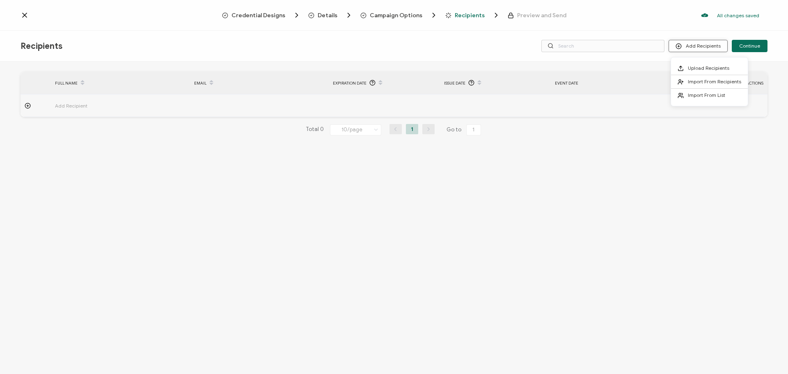
click at [712, 46] on button "Add Recipients" at bounding box center [697, 46] width 59 height 12
click at [718, 79] on span "Import From Recipients" at bounding box center [714, 81] width 53 height 6
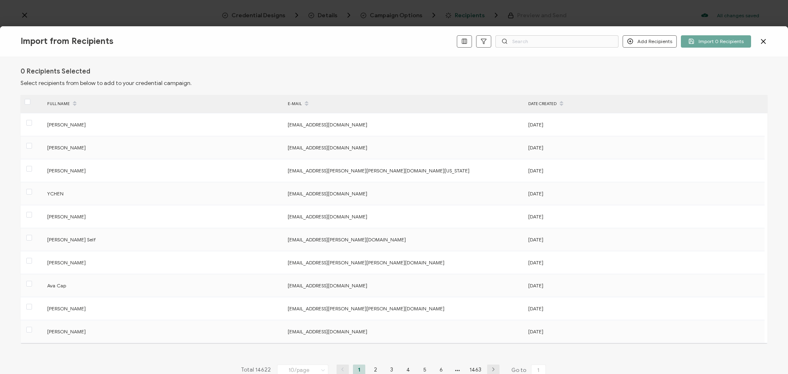
click at [760, 42] on icon at bounding box center [763, 41] width 8 height 8
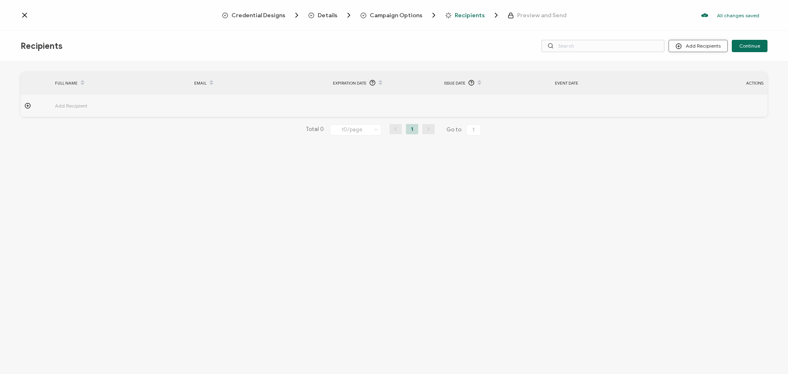
click at [719, 45] on button "Add Recipients" at bounding box center [697, 46] width 59 height 12
click at [719, 95] on span "Import From List" at bounding box center [706, 95] width 37 height 6
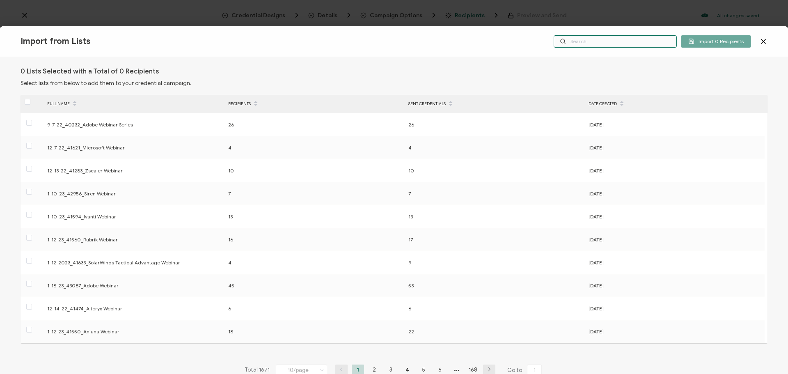
click at [643, 42] on input "text" at bounding box center [615, 41] width 123 height 12
paste input "70793"
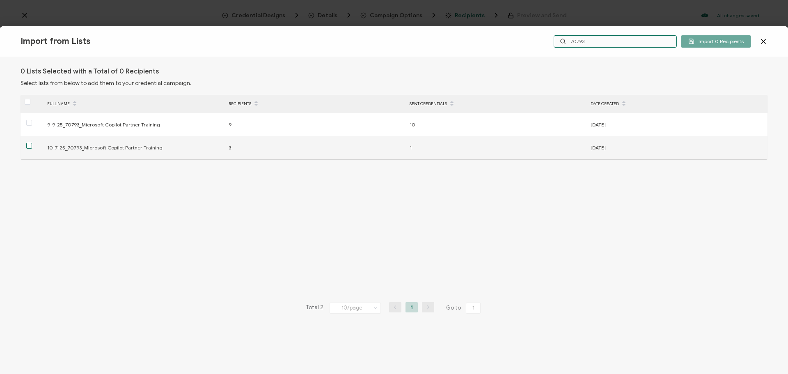
type input "70793"
click at [27, 146] on span at bounding box center [29, 146] width 6 height 6
click at [32, 143] on input "checkbox" at bounding box center [32, 143] width 0 height 0
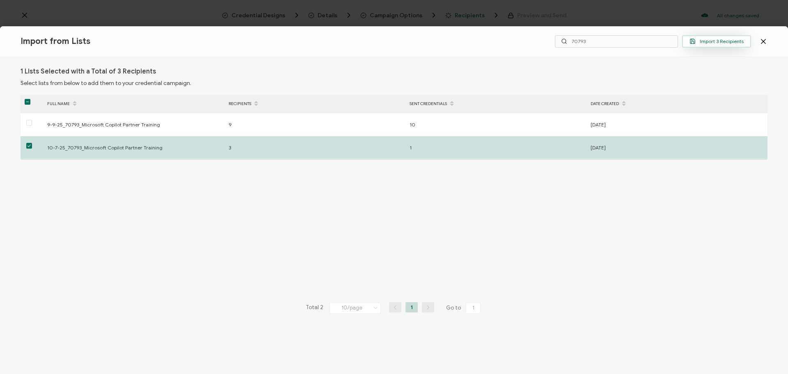
click at [706, 42] on span "Import 3 Recipients" at bounding box center [716, 41] width 54 height 6
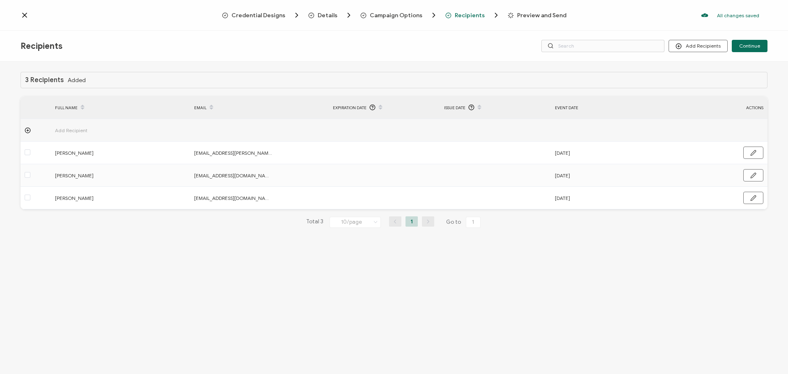
click at [282, 14] on span "Credential Designs" at bounding box center [258, 15] width 54 height 6
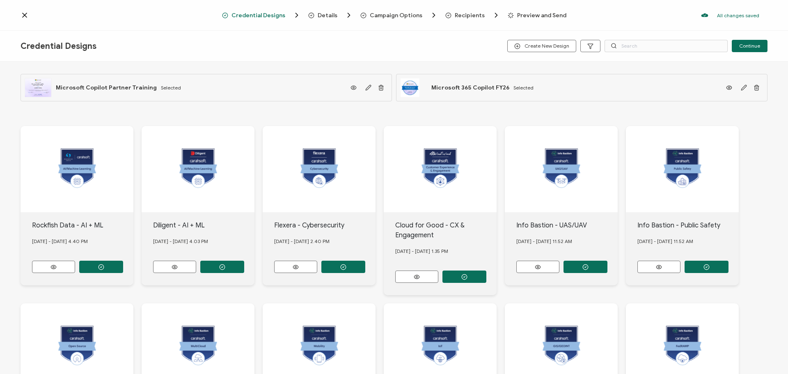
click at [326, 13] on span "Details" at bounding box center [328, 15] width 20 height 6
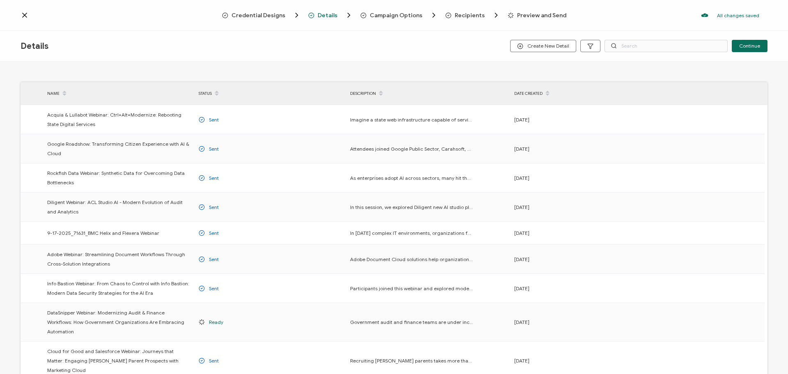
click at [380, 13] on span "Campaign Options" at bounding box center [396, 15] width 53 height 6
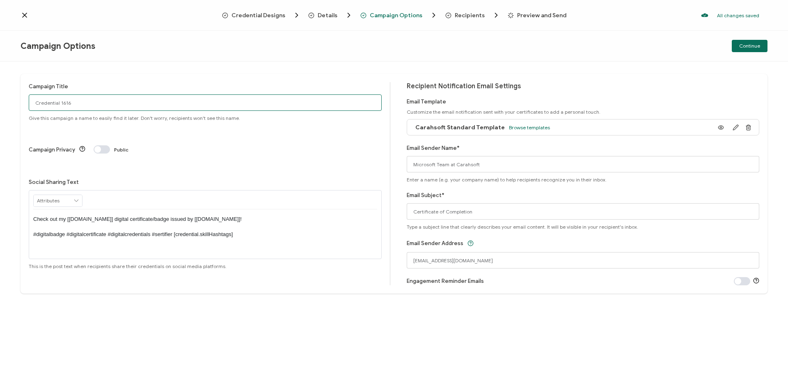
drag, startPoint x: 41, startPoint y: 102, endPoint x: 30, endPoint y: 101, distance: 10.3
click at [30, 101] on input "Credential 1616" at bounding box center [205, 102] width 353 height 16
paste input "70793"
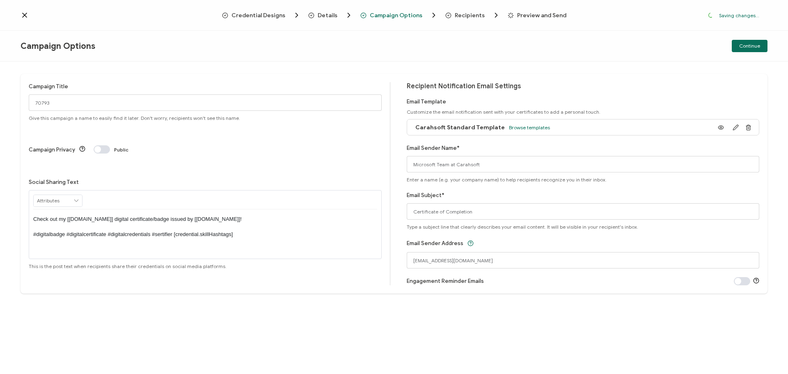
drag, startPoint x: 279, startPoint y: 13, endPoint x: 200, endPoint y: 43, distance: 84.6
click at [200, 43] on div "Campaign Options" at bounding box center [145, 46] width 249 height 10
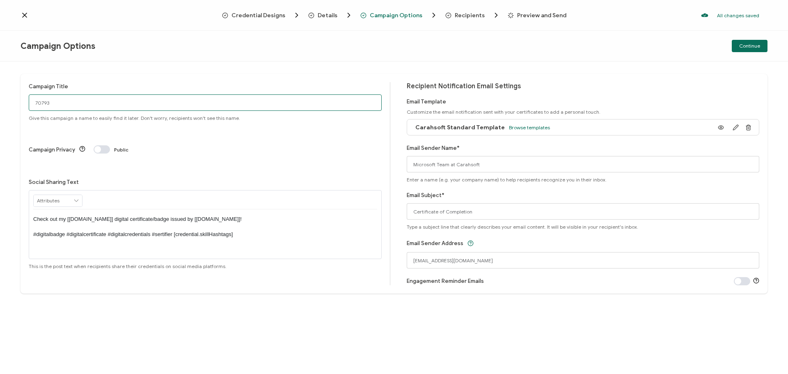
click at [35, 103] on input "70793" at bounding box center [205, 102] width 353 height 16
click at [92, 106] on input "10-7-25_70793" at bounding box center [205, 102] width 353 height 16
type input "10-7-25_70793_ Microsoft Copilot Partner Training"
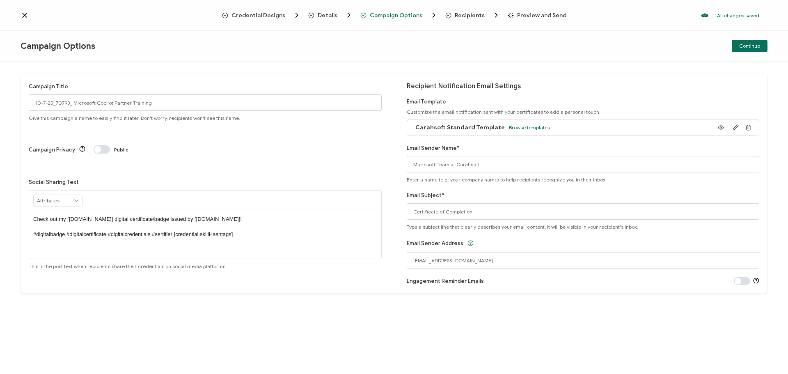
click at [101, 145] on span at bounding box center [102, 149] width 16 height 8
click at [103, 145] on span at bounding box center [102, 149] width 16 height 8
click at [748, 44] on span "Continue" at bounding box center [749, 45] width 21 height 5
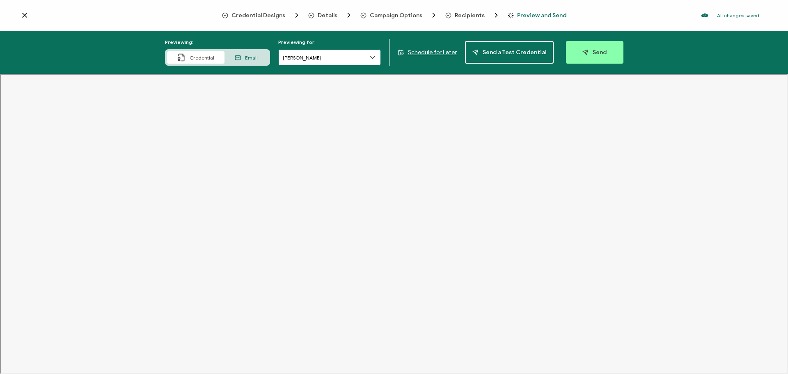
click at [353, 57] on input "[PERSON_NAME]" at bounding box center [329, 57] width 103 height 16
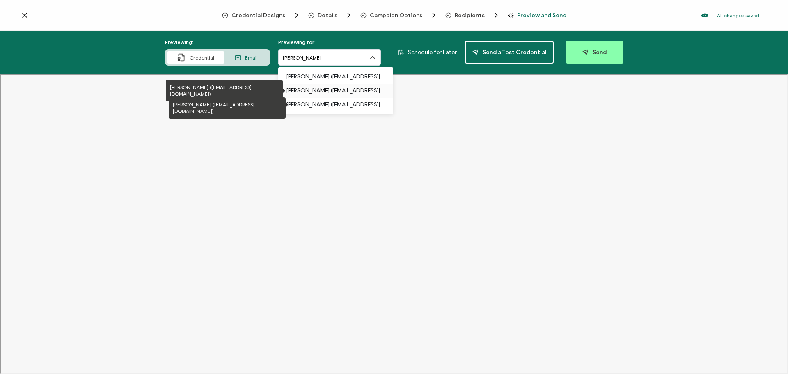
click at [332, 91] on p "[PERSON_NAME] ([EMAIL_ADDRESS][DOMAIN_NAME])" at bounding box center [335, 91] width 98 height 14
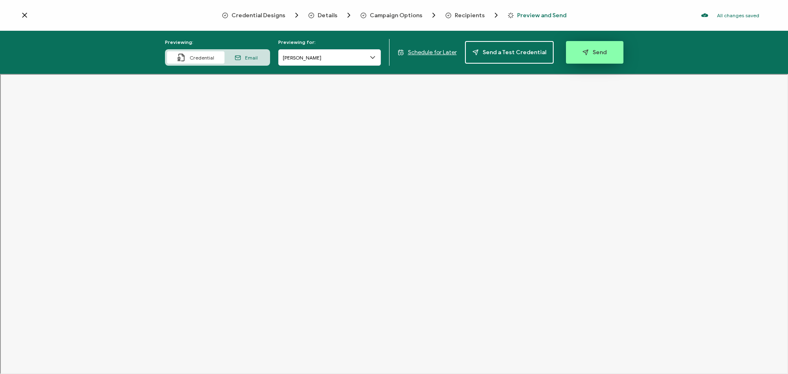
click at [585, 54] on span "Send" at bounding box center [594, 52] width 24 height 6
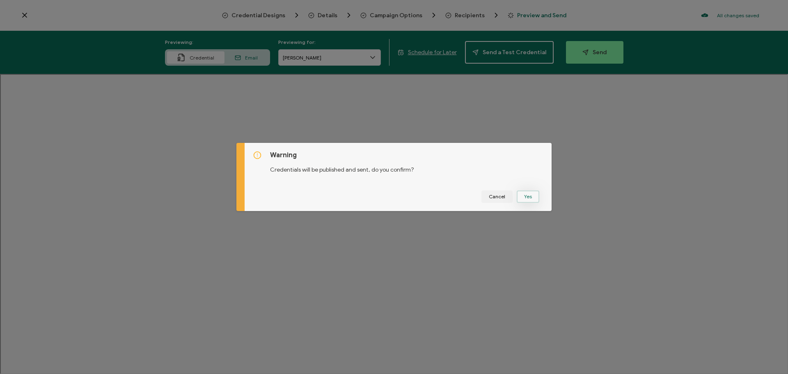
click at [519, 195] on button "Yes" at bounding box center [528, 196] width 23 height 12
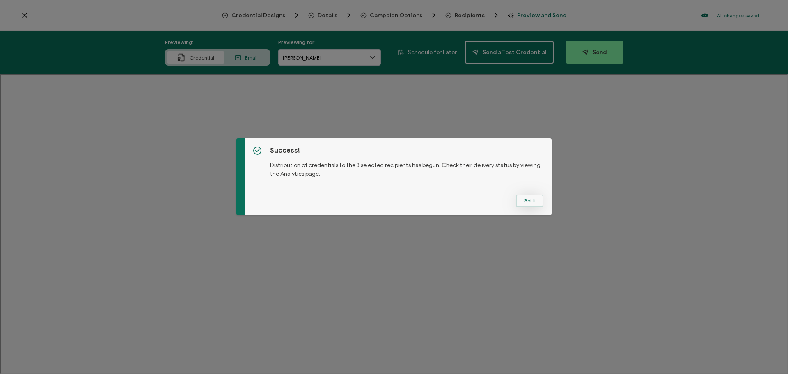
click at [524, 199] on button "Got It" at bounding box center [529, 201] width 27 height 12
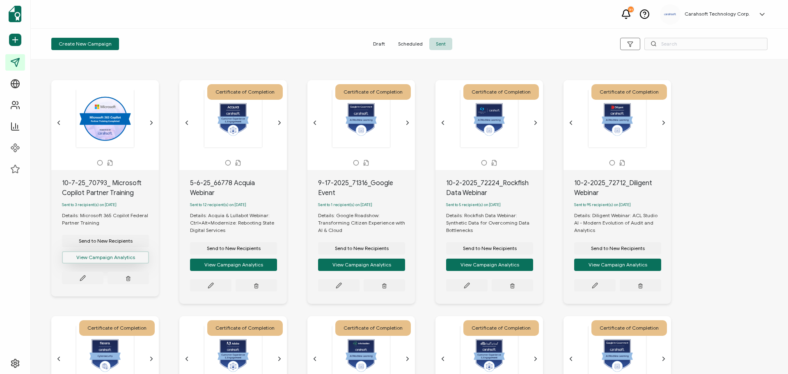
click at [114, 261] on button "View Campaign Analytics" at bounding box center [105, 257] width 87 height 12
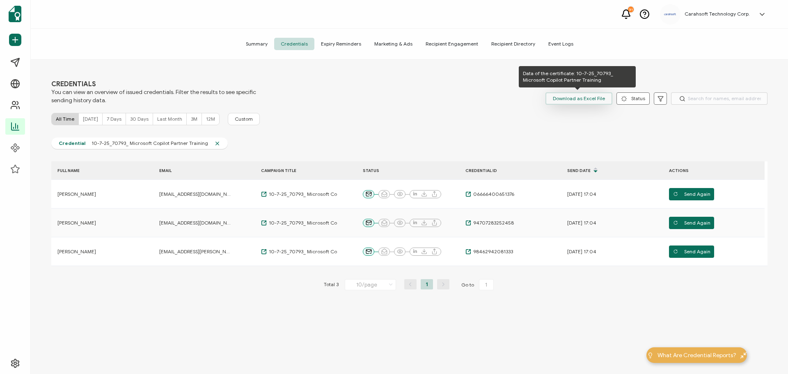
click at [574, 97] on span "Download as Excel File" at bounding box center [579, 98] width 52 height 12
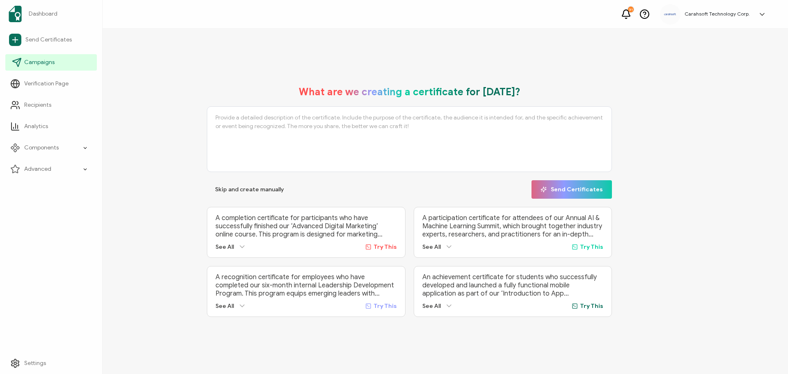
click at [40, 58] on link "Campaigns" at bounding box center [51, 62] width 92 height 16
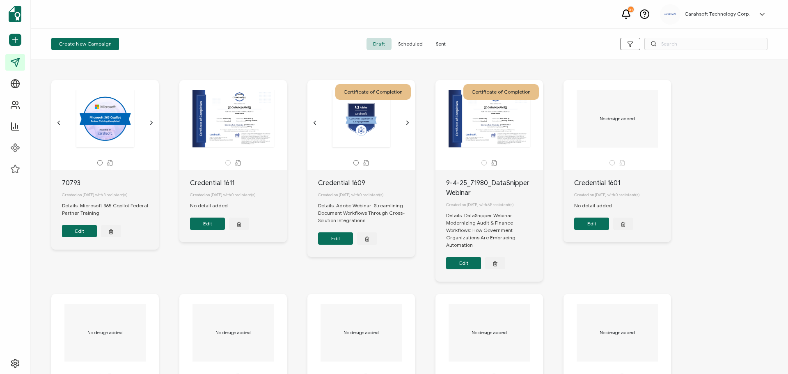
click at [435, 43] on span "Sent" at bounding box center [440, 44] width 23 height 12
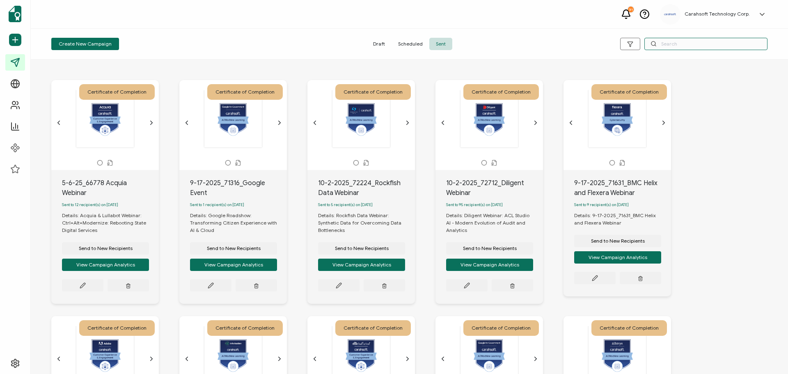
click at [666, 42] on input "text" at bounding box center [705, 44] width 123 height 12
paste input "70793"
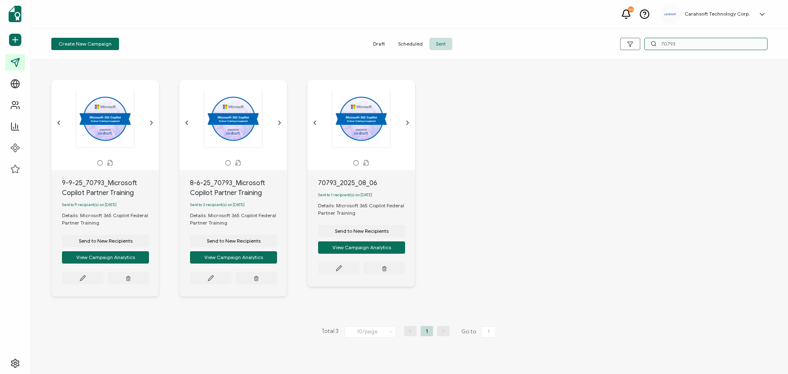
type input "70793"
